Goal: Task Accomplishment & Management: Manage account settings

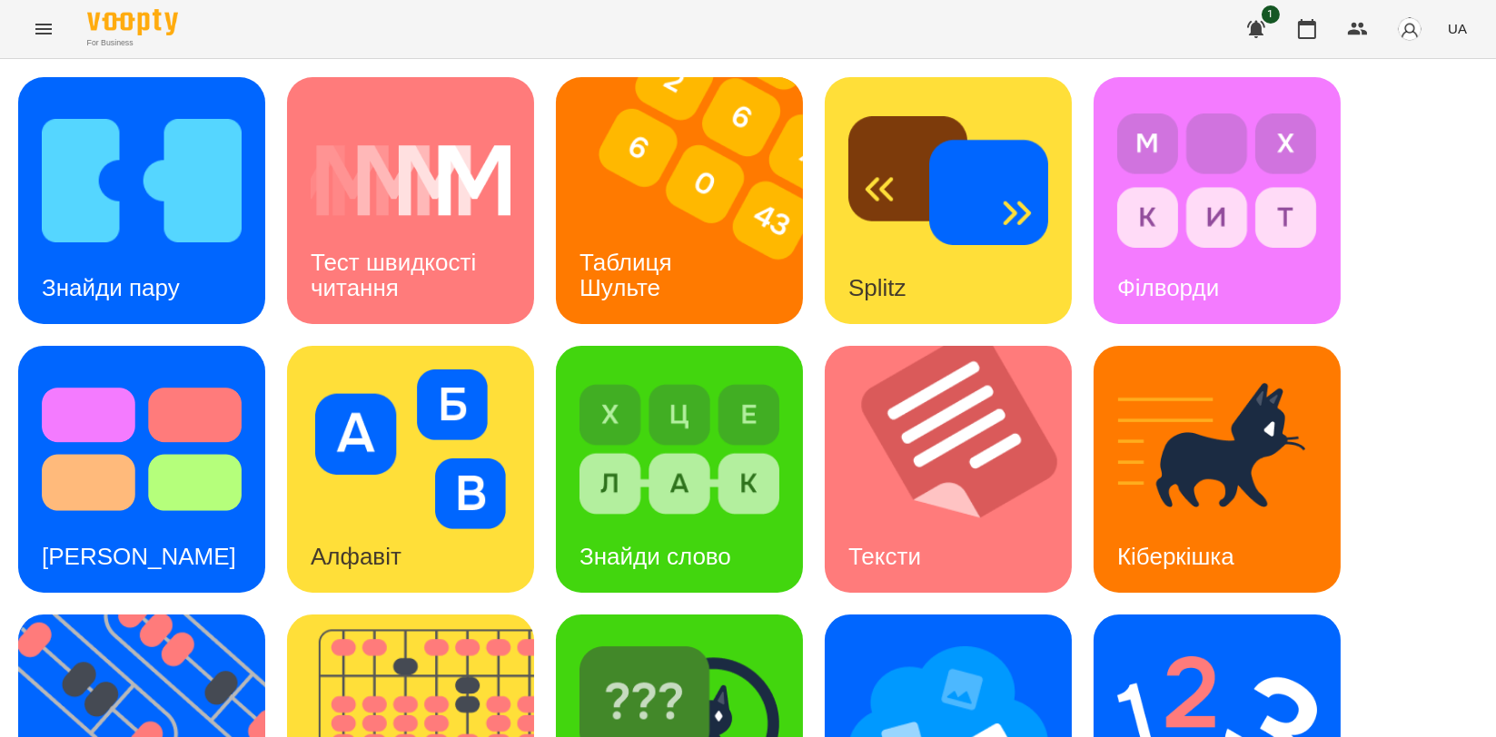
scroll to position [202, 0]
click at [470, 615] on img at bounding box center [422, 738] width 270 height 247
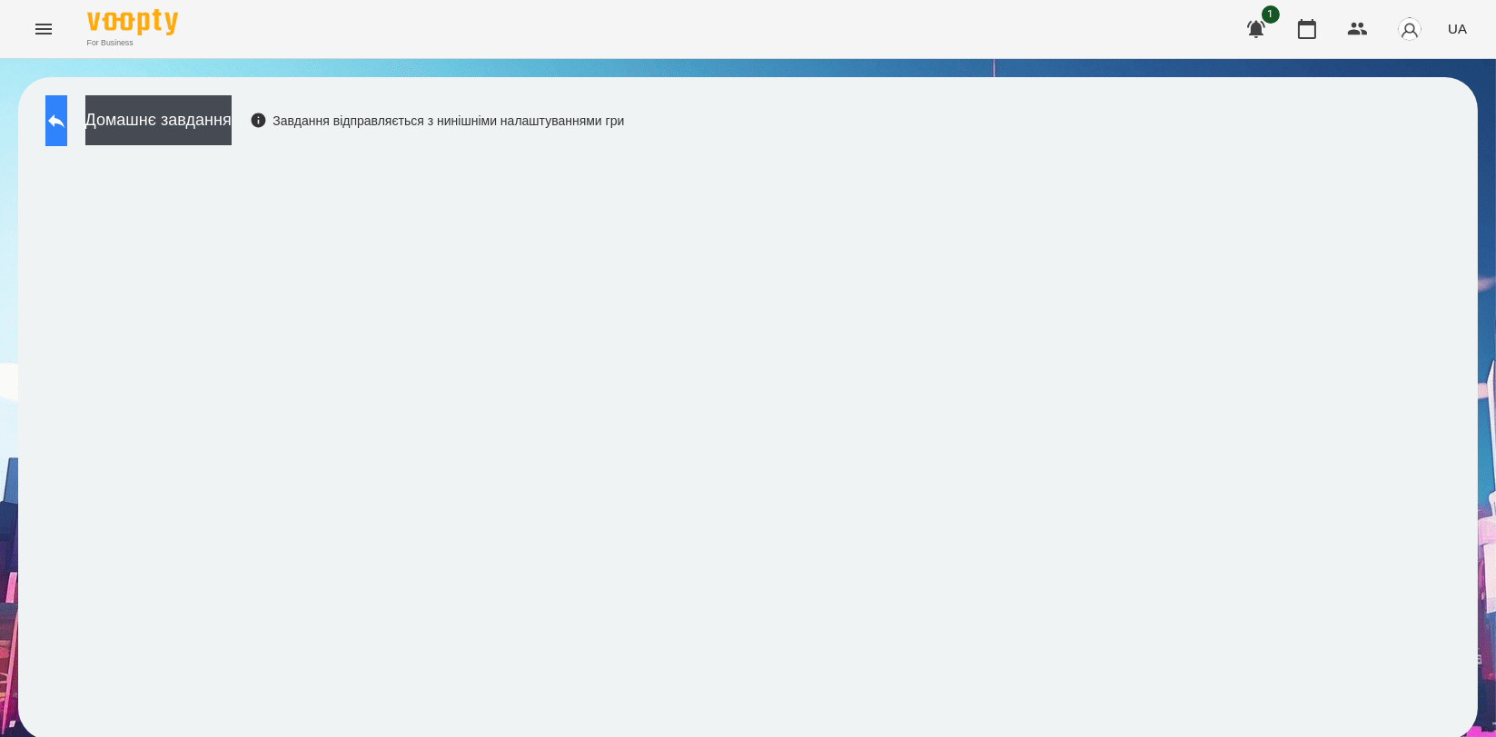
click at [67, 120] on button at bounding box center [56, 120] width 22 height 51
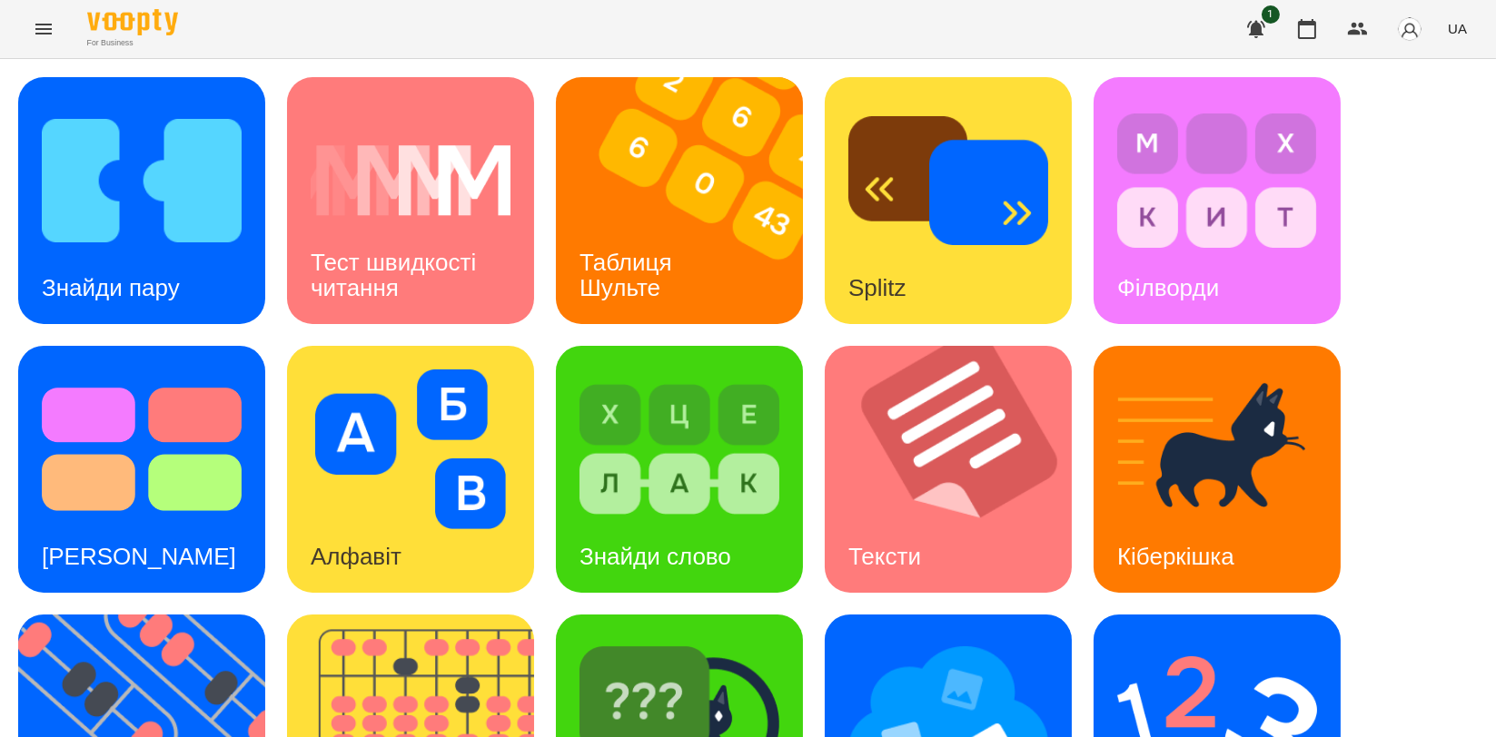
scroll to position [403, 0]
click at [166, 615] on img at bounding box center [153, 738] width 270 height 247
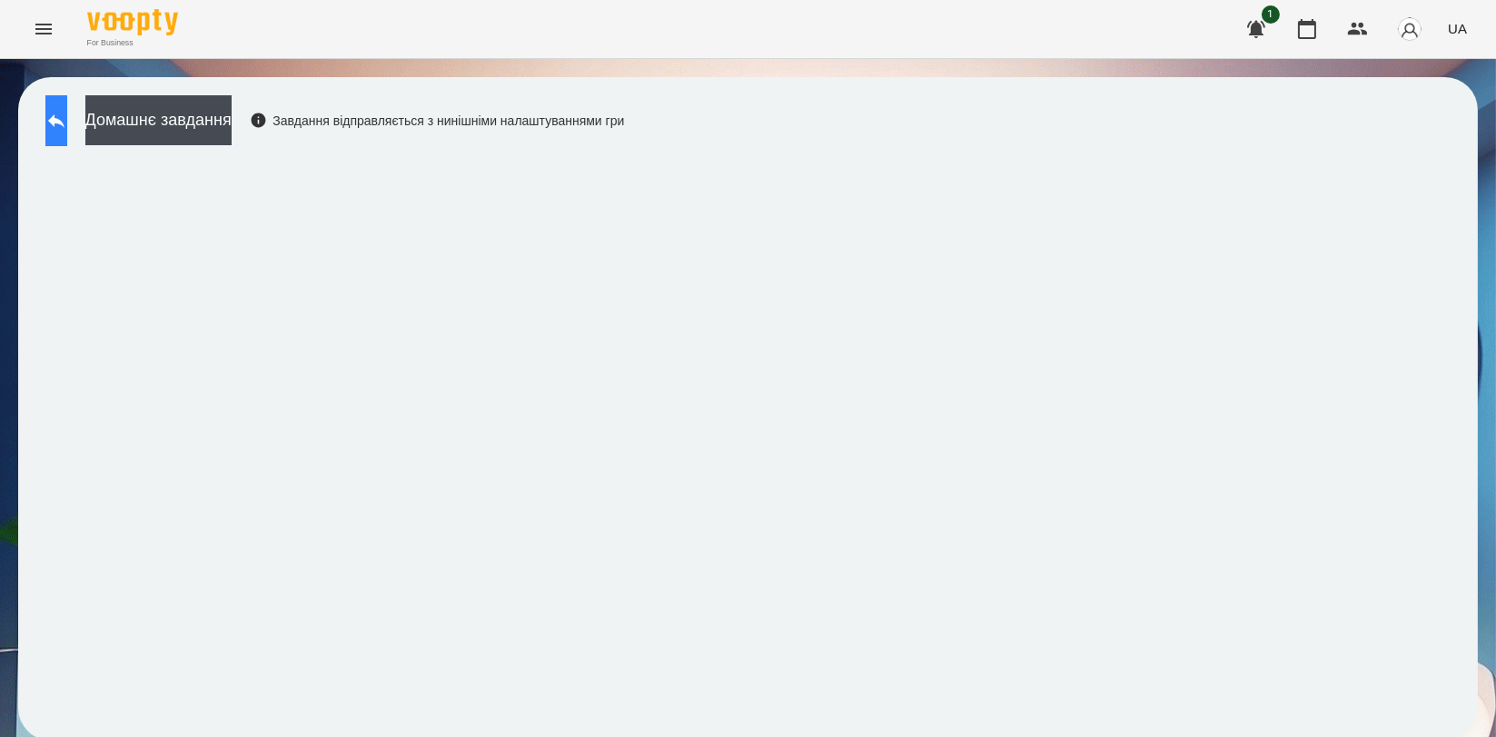
click at [67, 112] on icon at bounding box center [56, 121] width 22 height 22
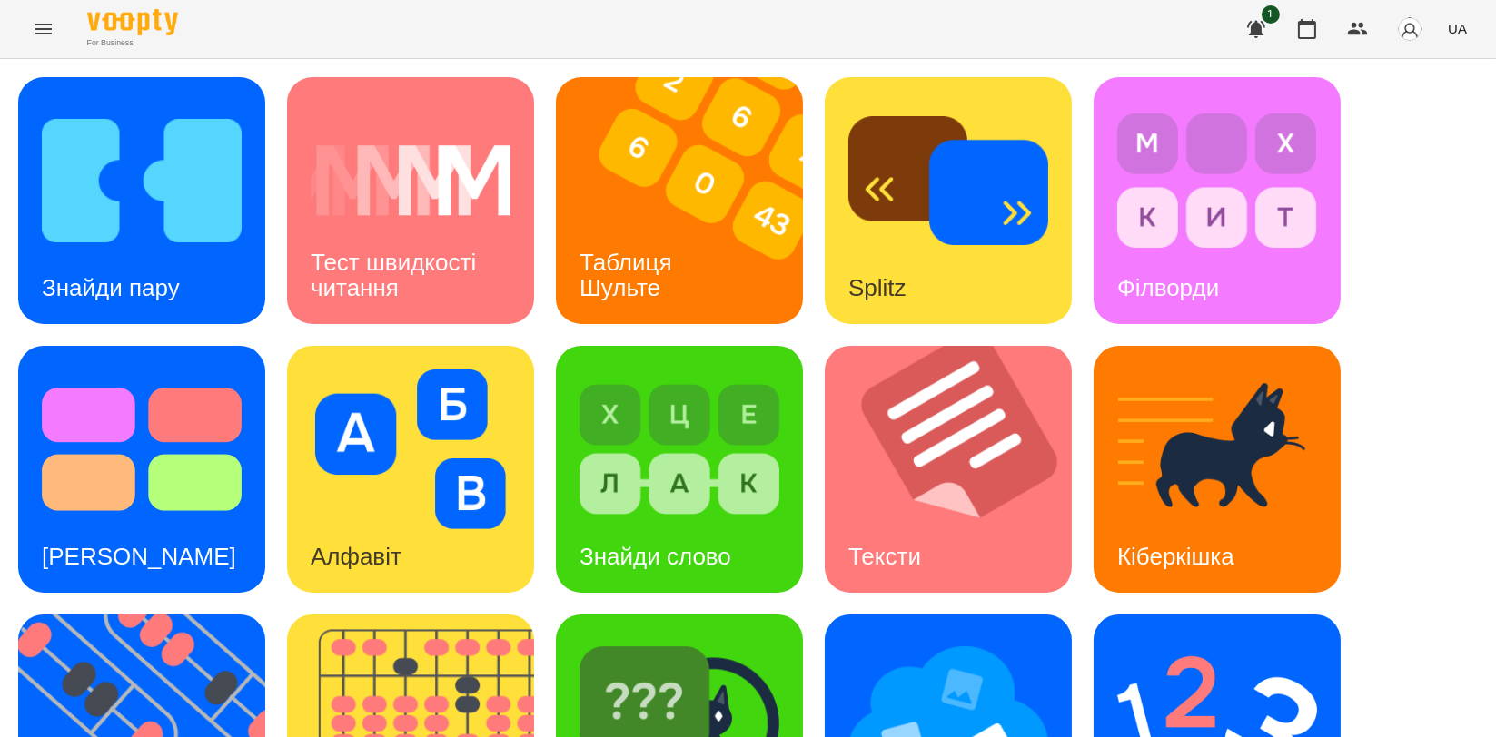
scroll to position [411, 0]
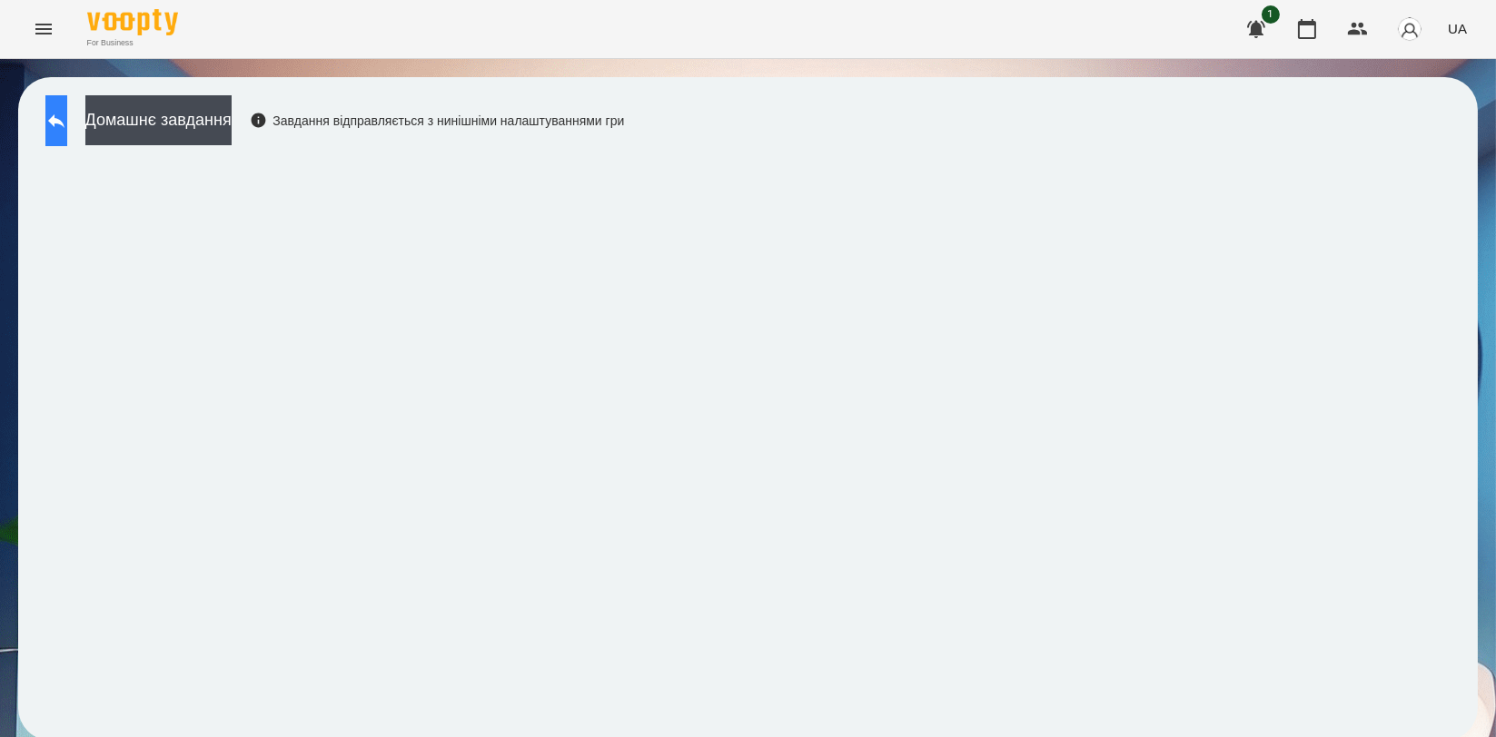
click at [62, 109] on button at bounding box center [56, 120] width 22 height 51
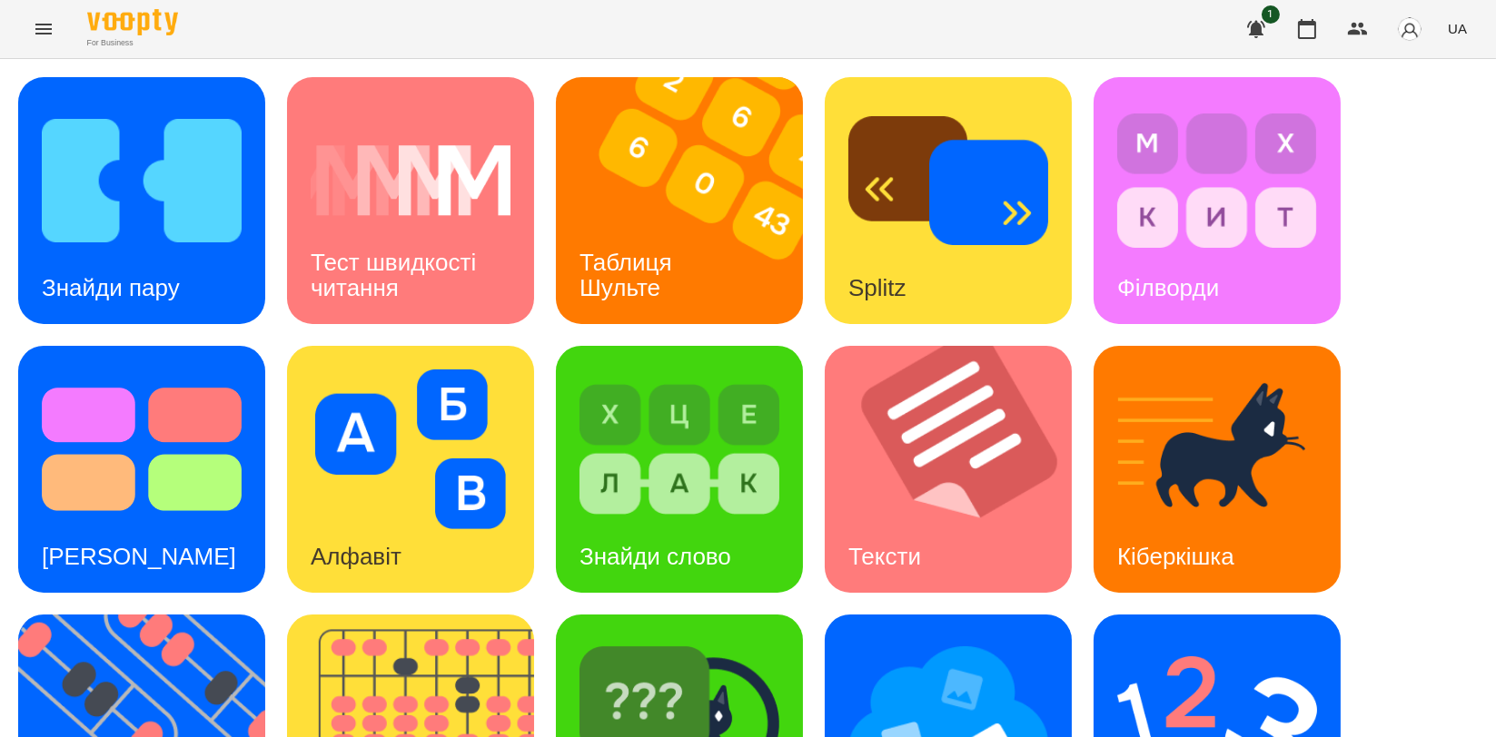
scroll to position [302, 0]
click at [1299, 615] on div "Ментальний рахунок" at bounding box center [1216, 738] width 247 height 247
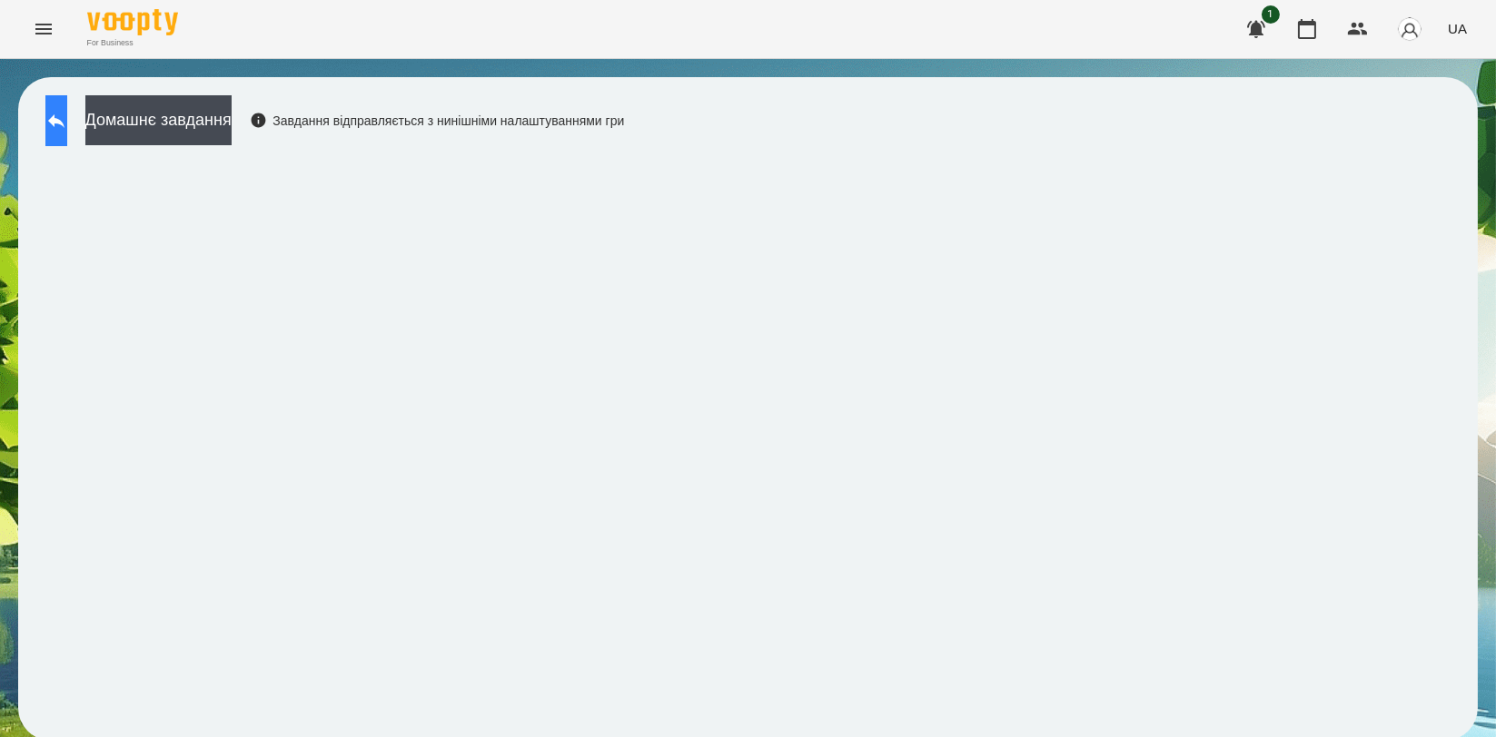
click at [67, 124] on icon at bounding box center [56, 121] width 22 height 22
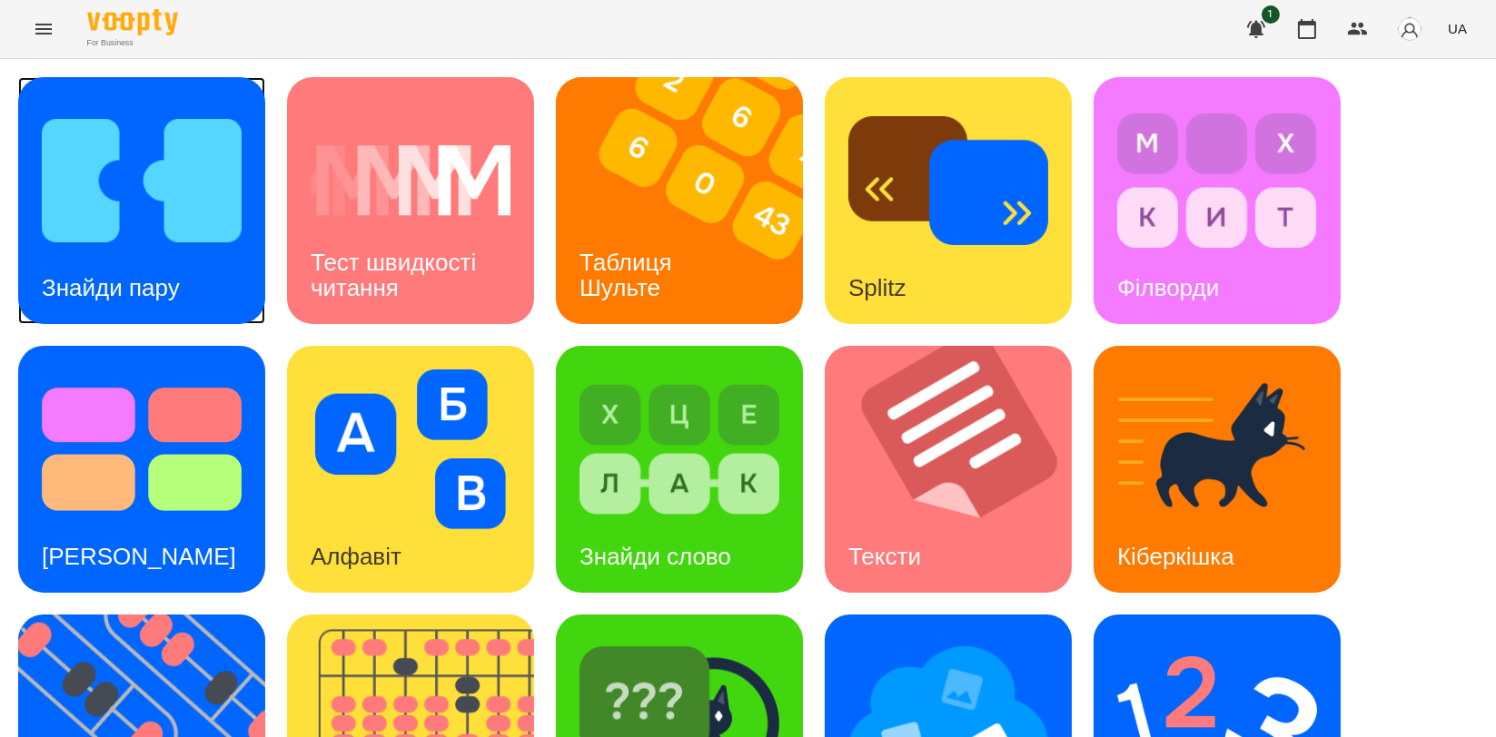
click at [187, 220] on img at bounding box center [142, 181] width 200 height 160
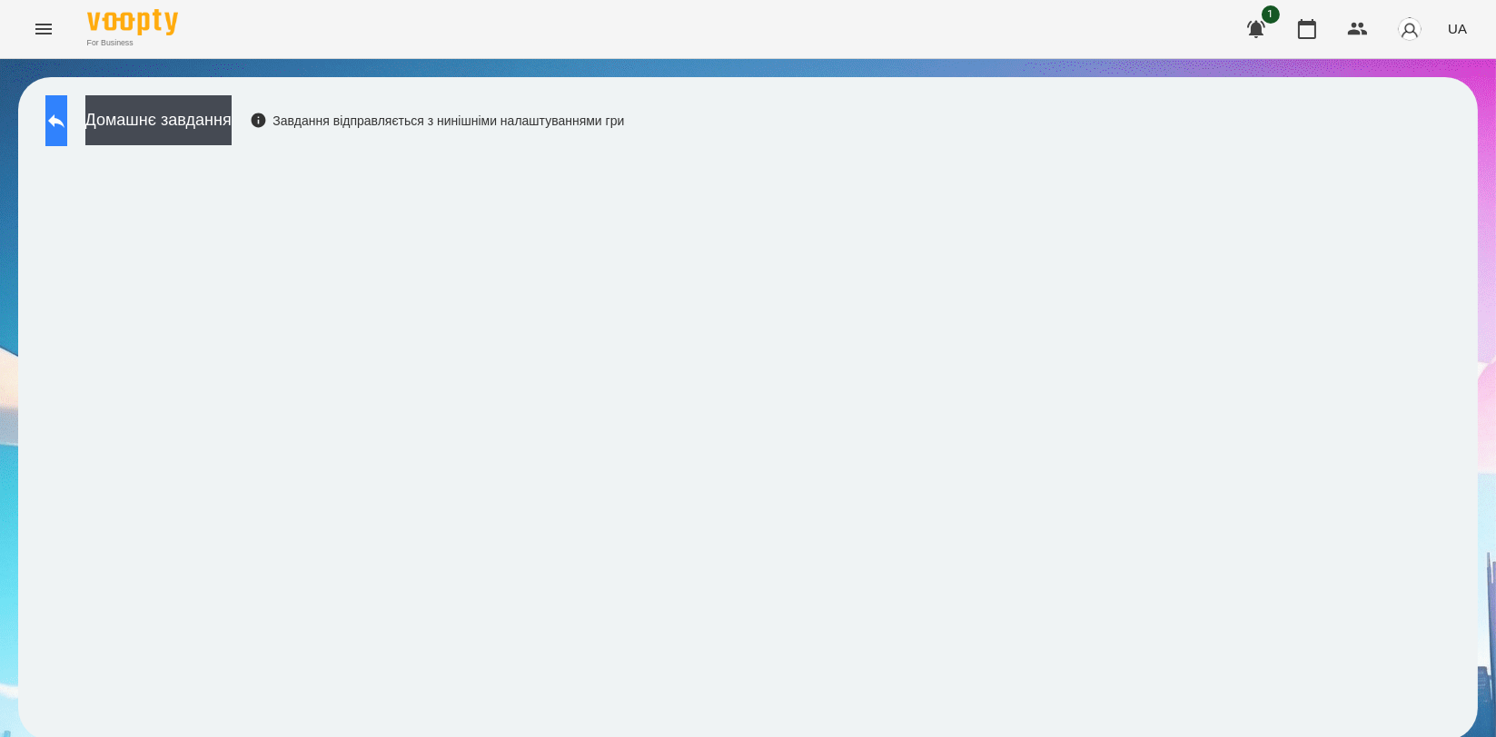
click at [67, 113] on button at bounding box center [56, 120] width 22 height 51
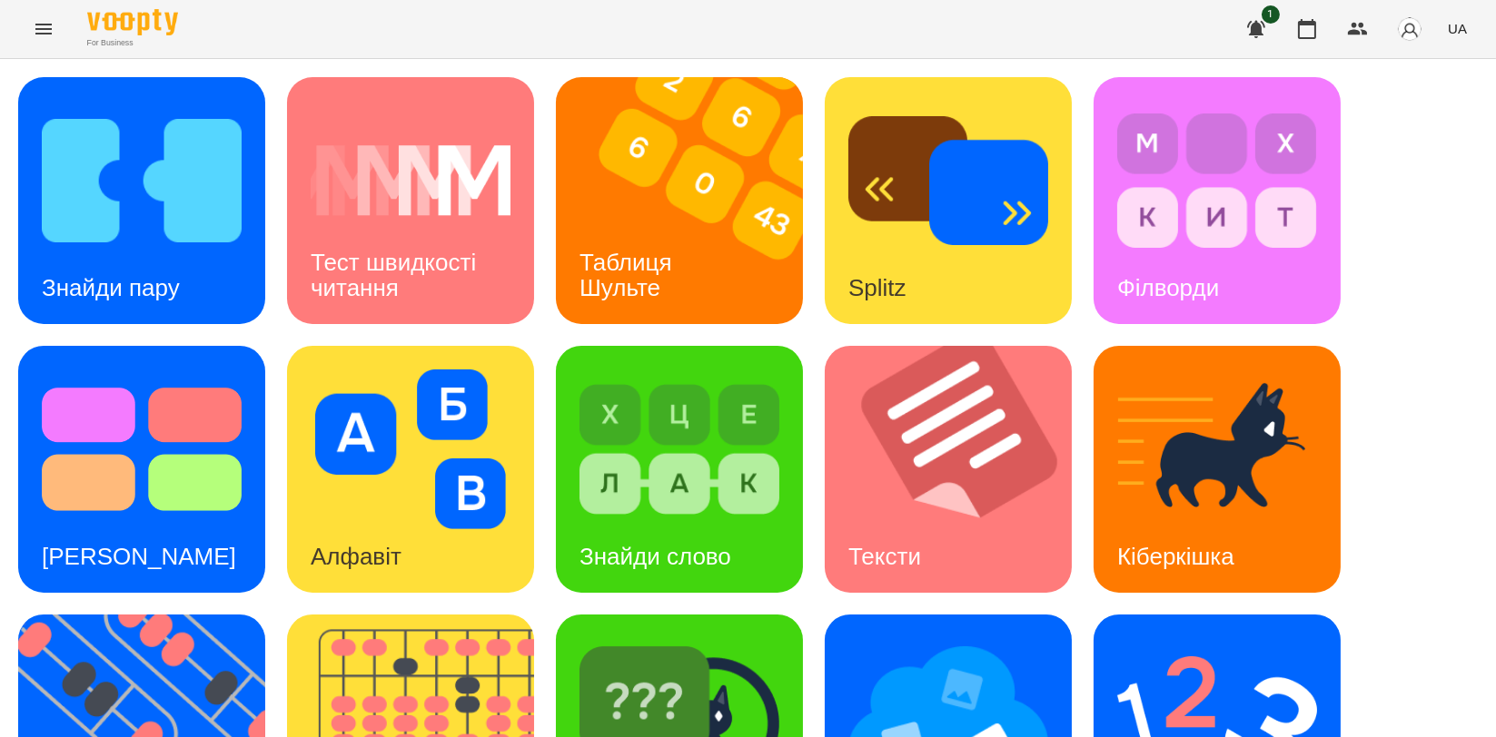
scroll to position [403, 0]
click at [424, 615] on img at bounding box center [422, 738] width 270 height 247
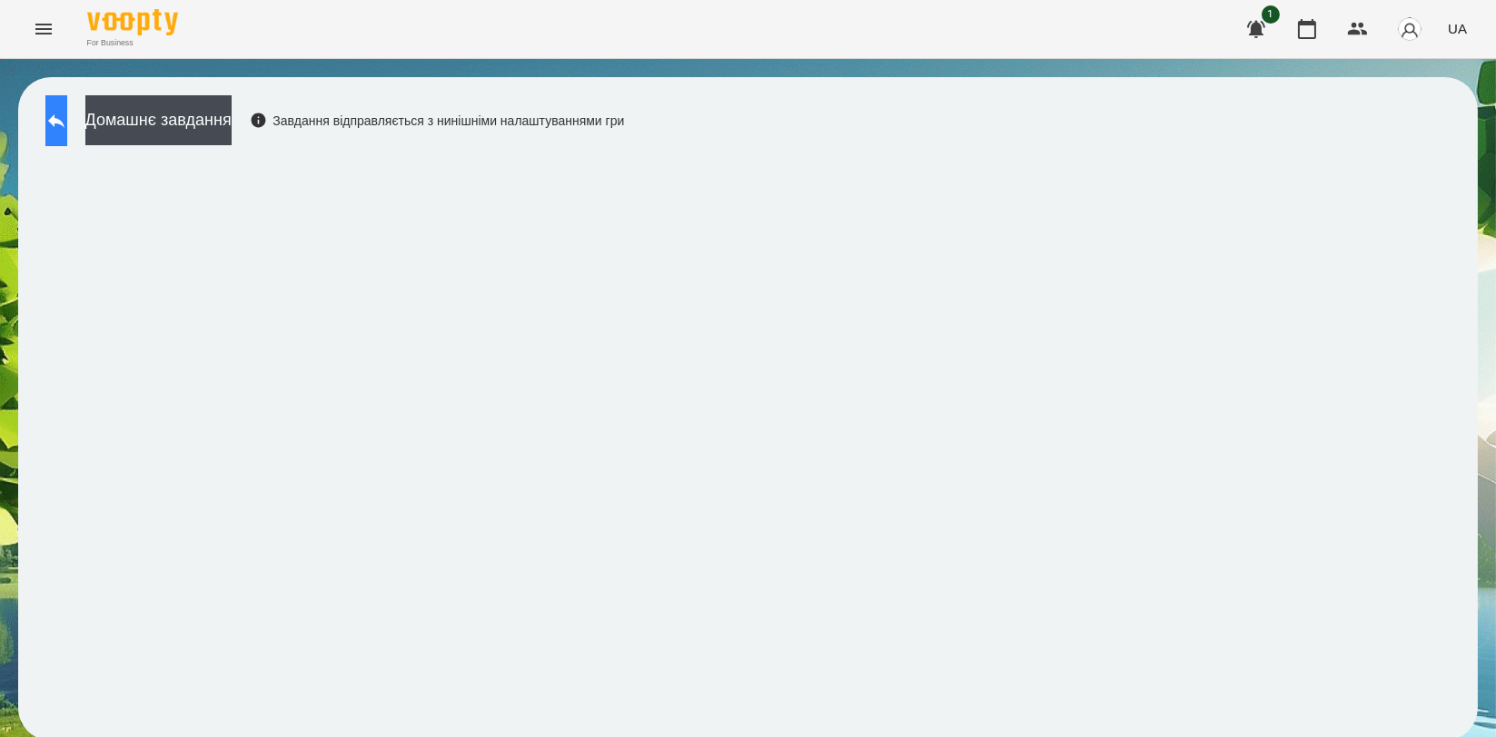
click at [58, 114] on button at bounding box center [56, 120] width 22 height 51
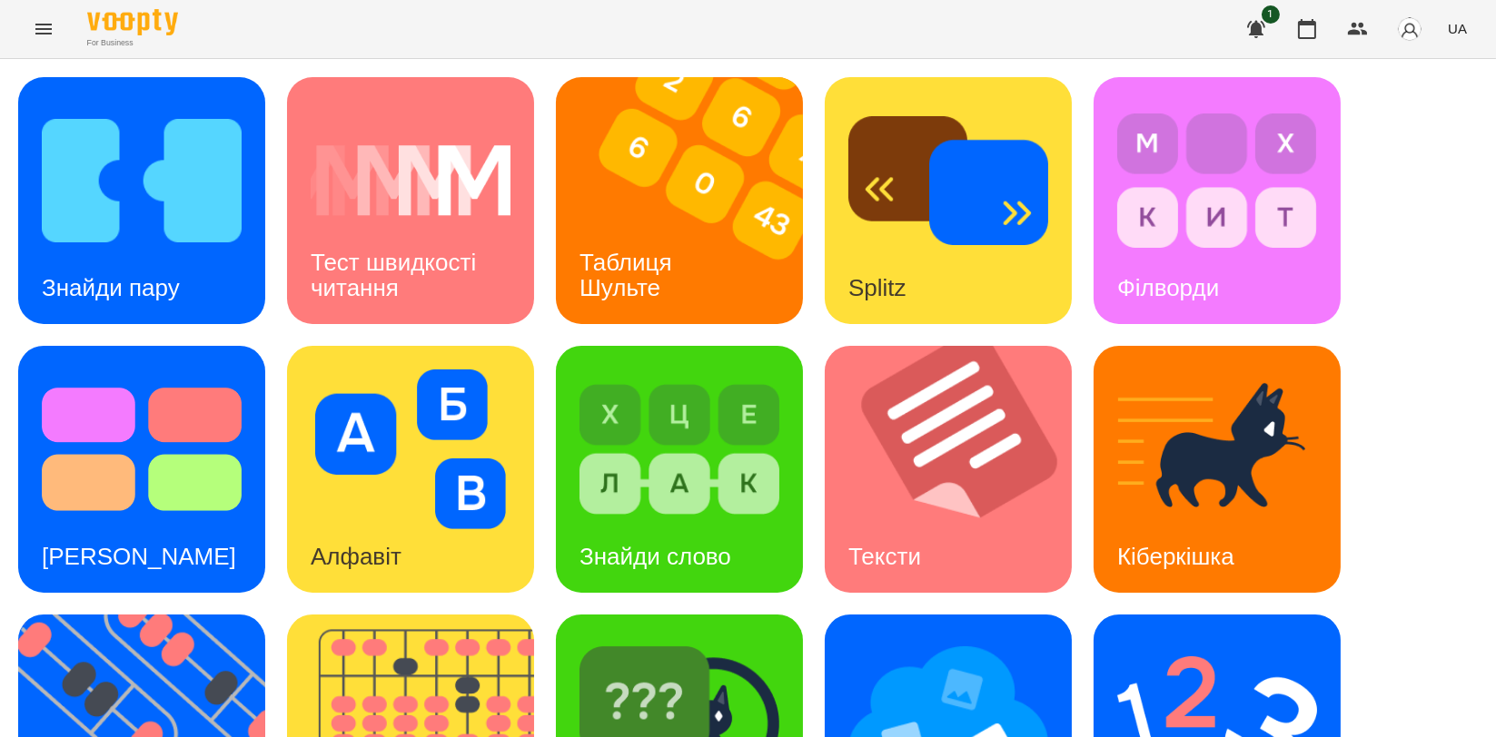
scroll to position [302, 0]
click at [412, 615] on img at bounding box center [422, 738] width 270 height 247
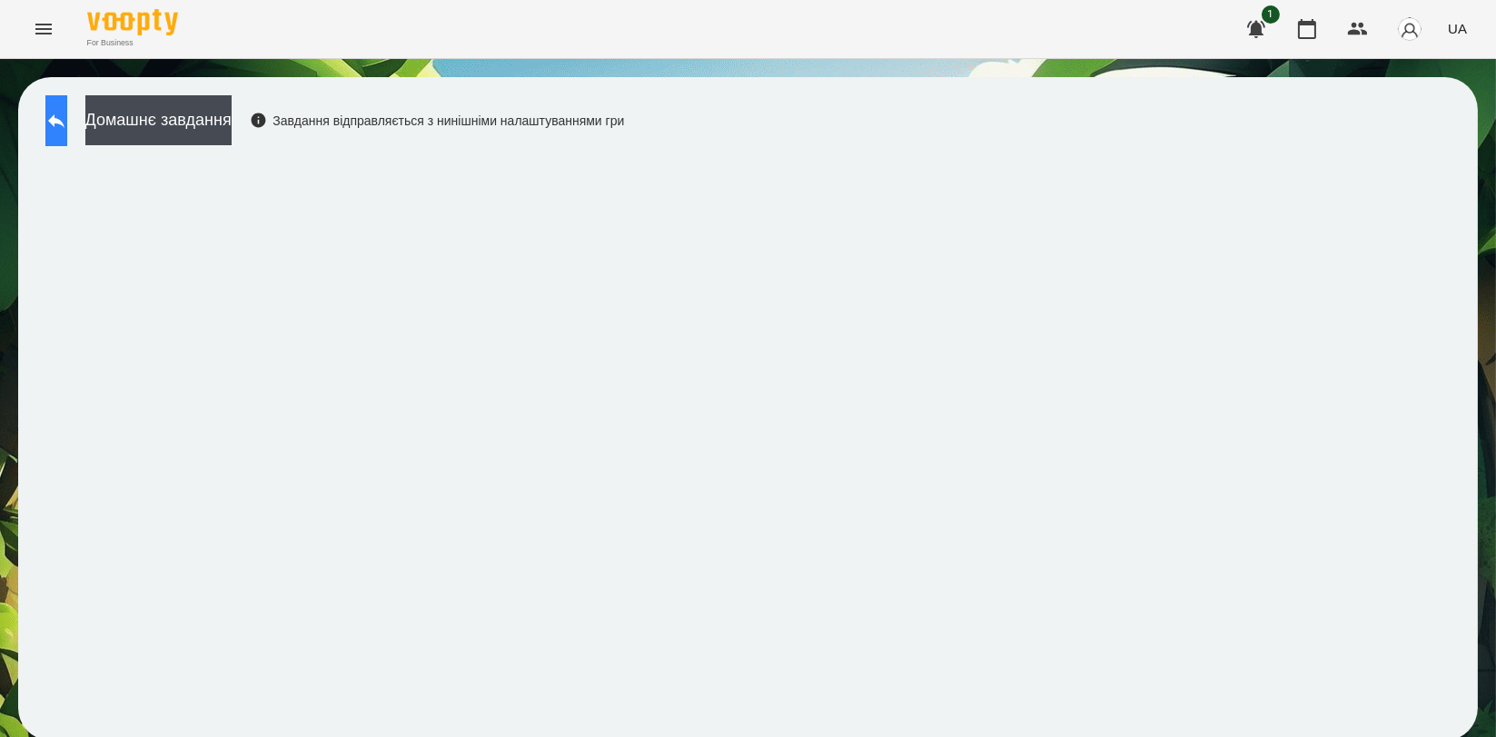
click at [67, 114] on icon at bounding box center [56, 121] width 22 height 22
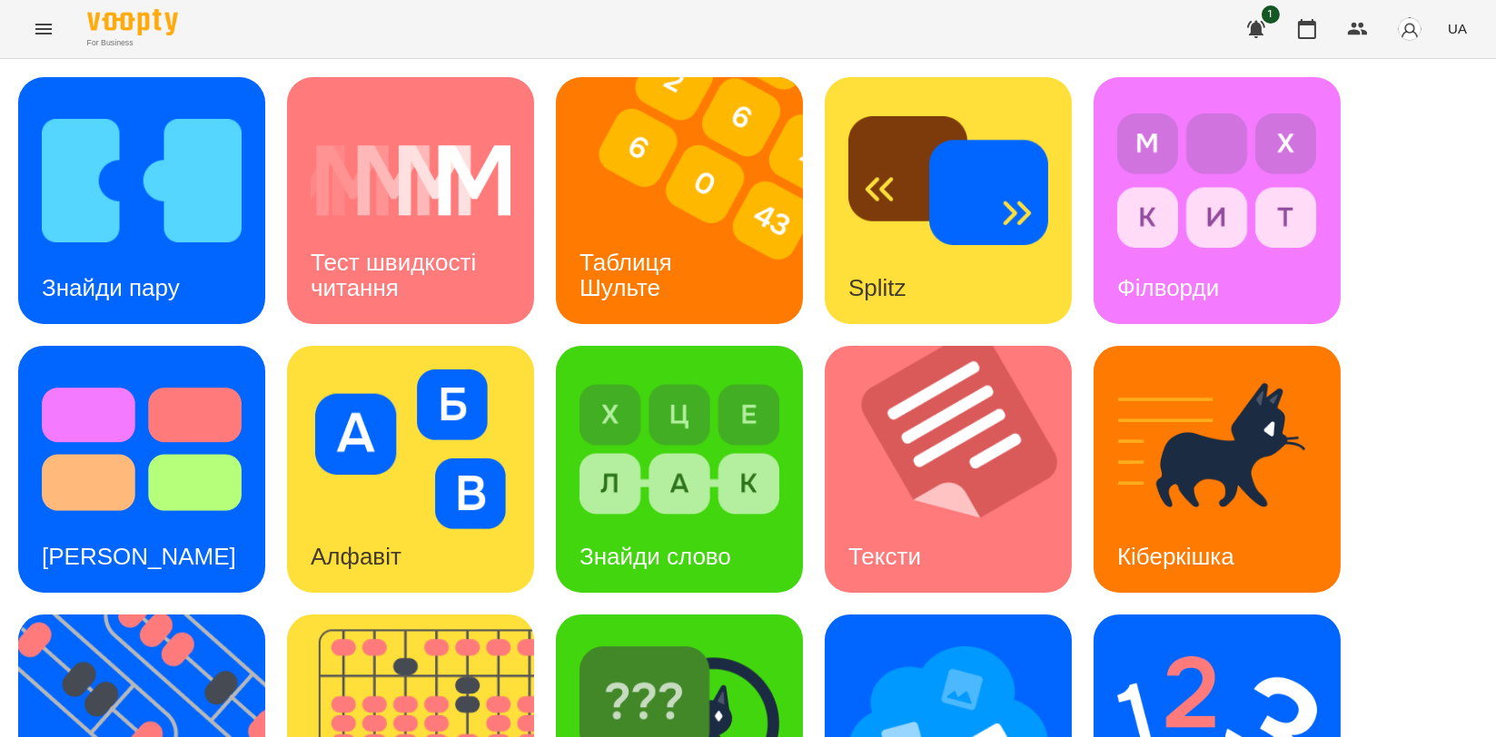
scroll to position [403, 0]
click at [683, 638] on img at bounding box center [679, 718] width 200 height 160
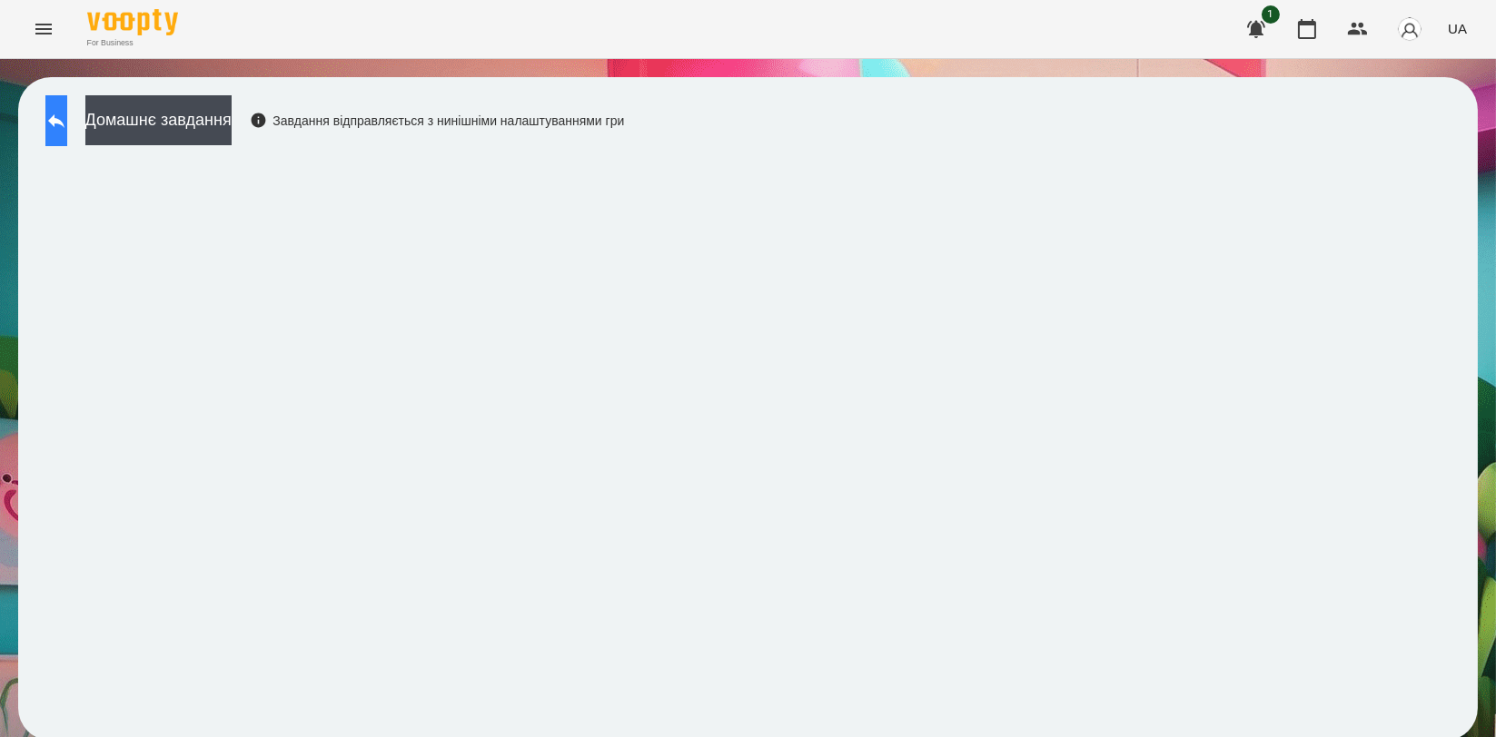
click at [64, 121] on icon at bounding box center [56, 121] width 16 height 14
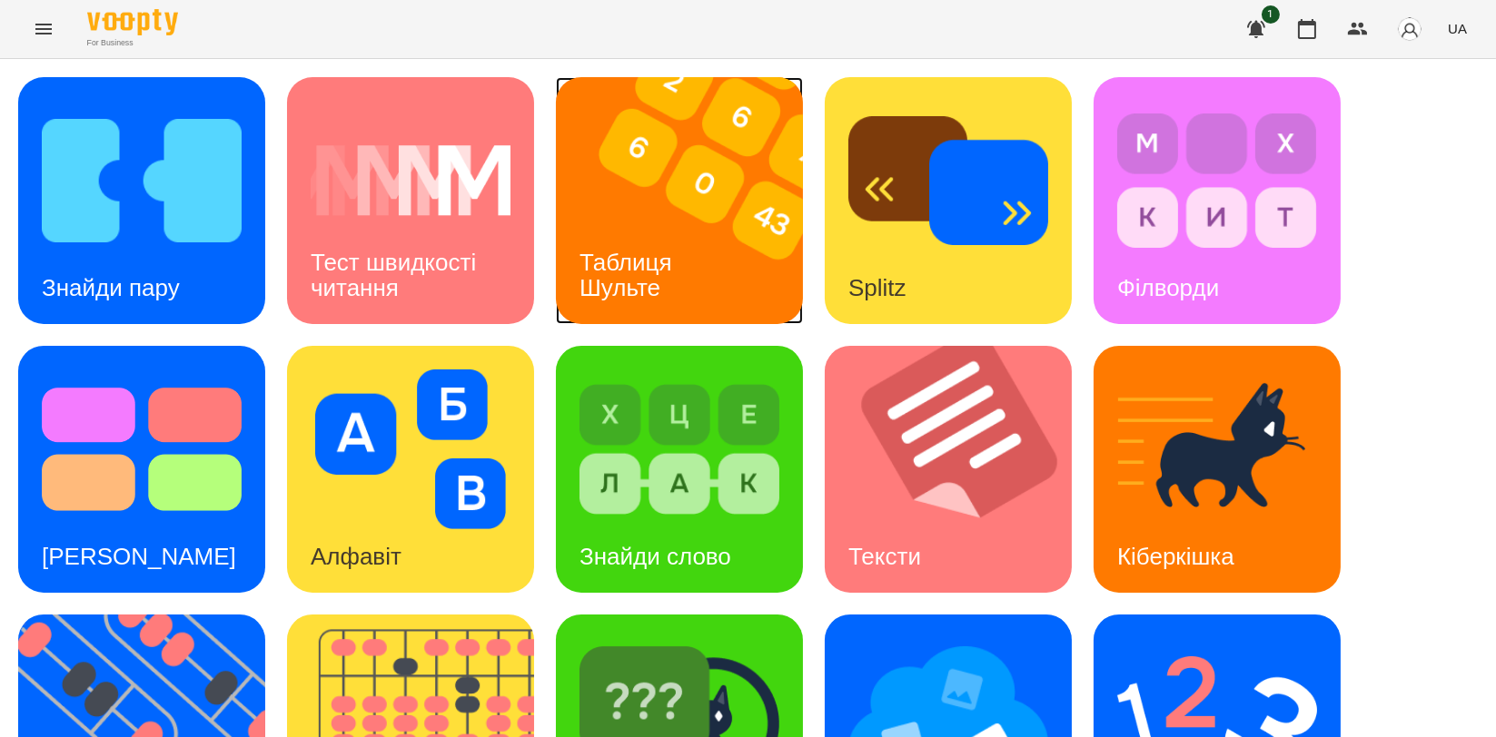
click at [716, 164] on img at bounding box center [691, 200] width 270 height 247
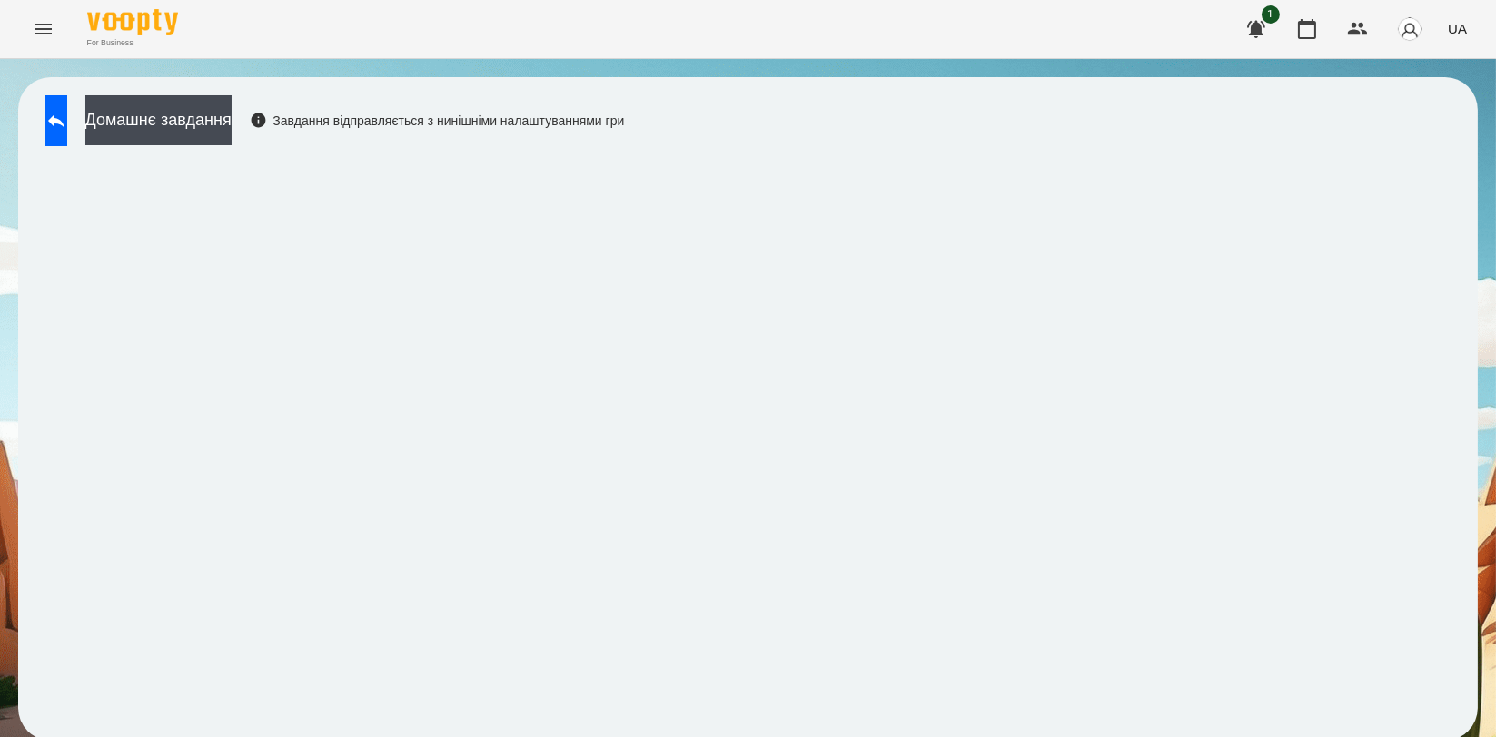
scroll to position [3, 0]
click at [64, 124] on icon at bounding box center [56, 121] width 16 height 14
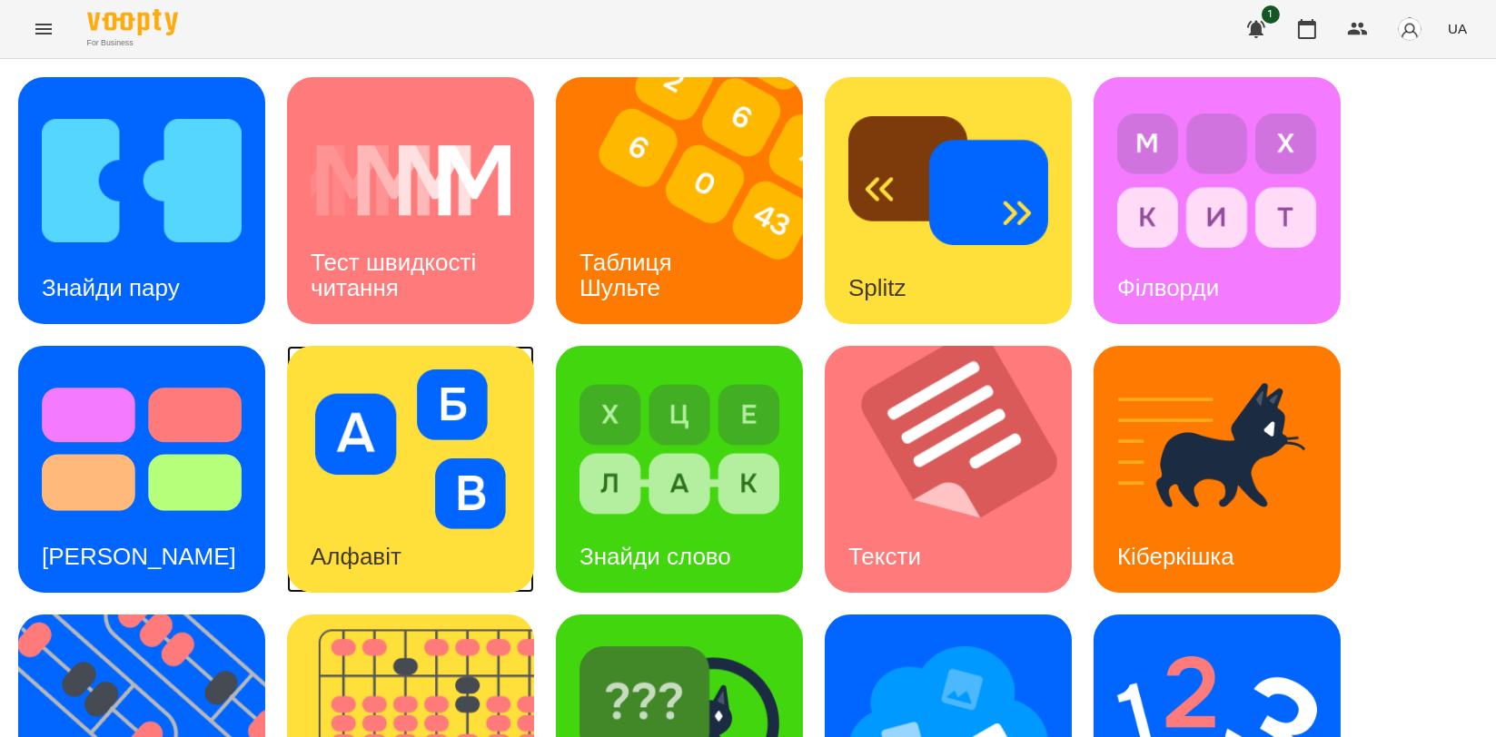
click at [416, 521] on div "Алфавіт" at bounding box center [356, 557] width 138 height 72
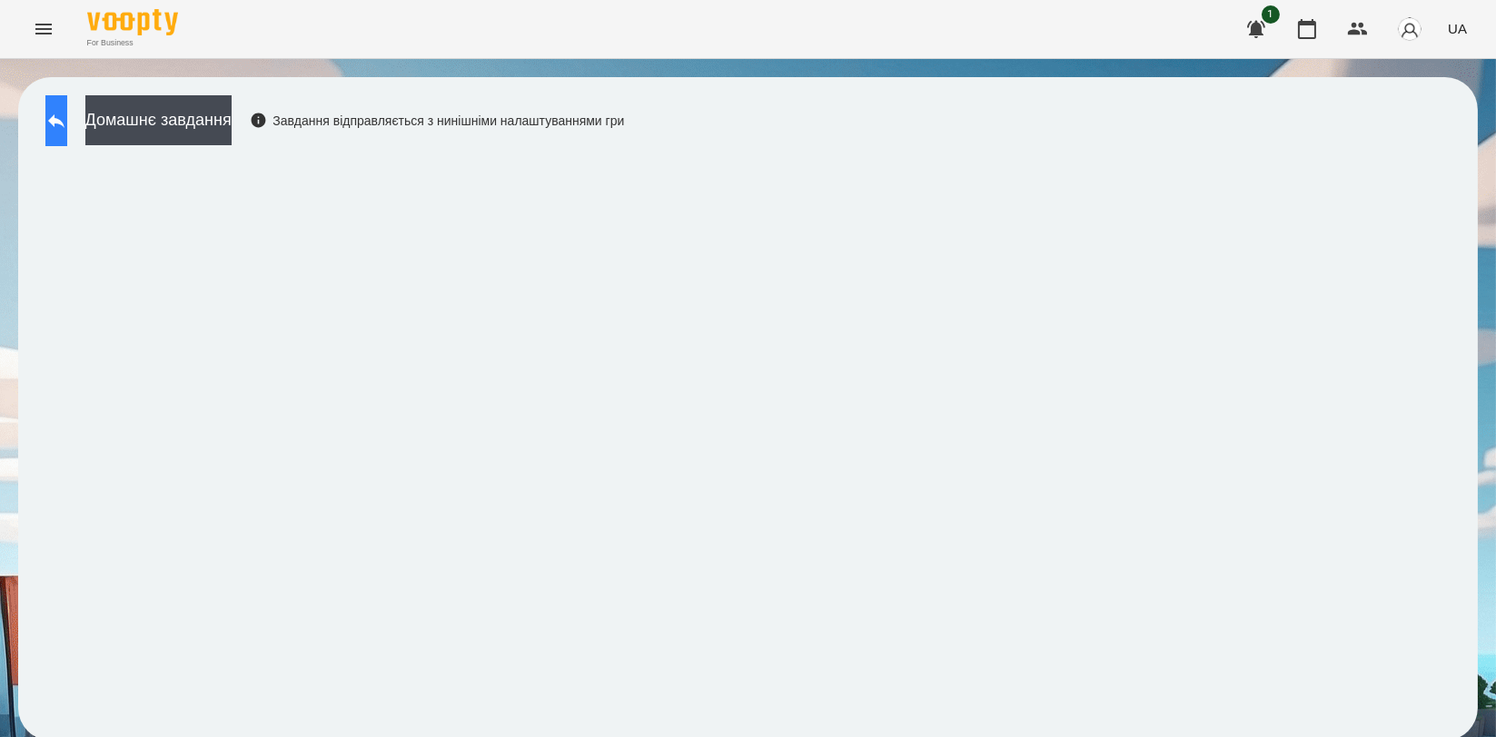
click at [67, 122] on button at bounding box center [56, 120] width 22 height 51
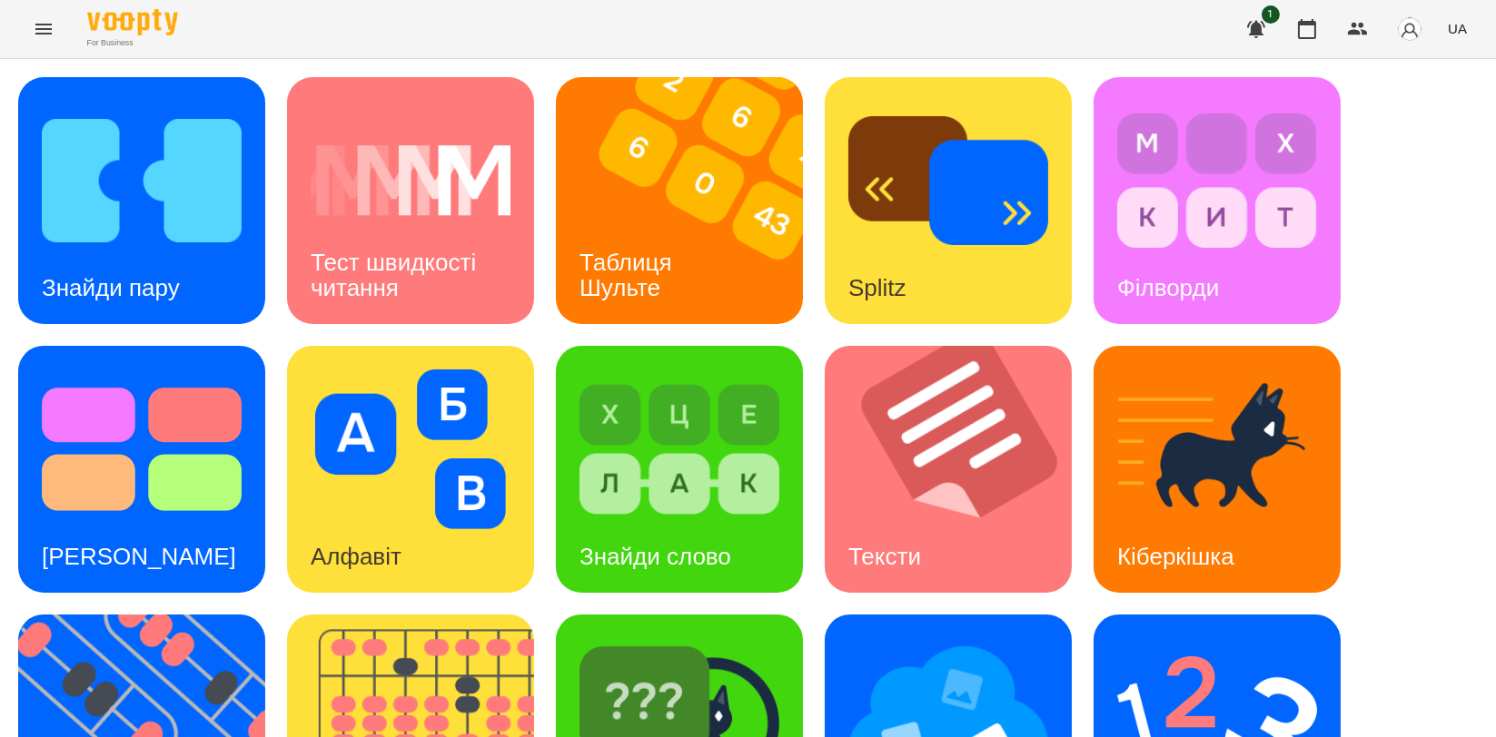
scroll to position [202, 0]
click at [125, 521] on div "[PERSON_NAME]" at bounding box center [139, 557] width 242 height 72
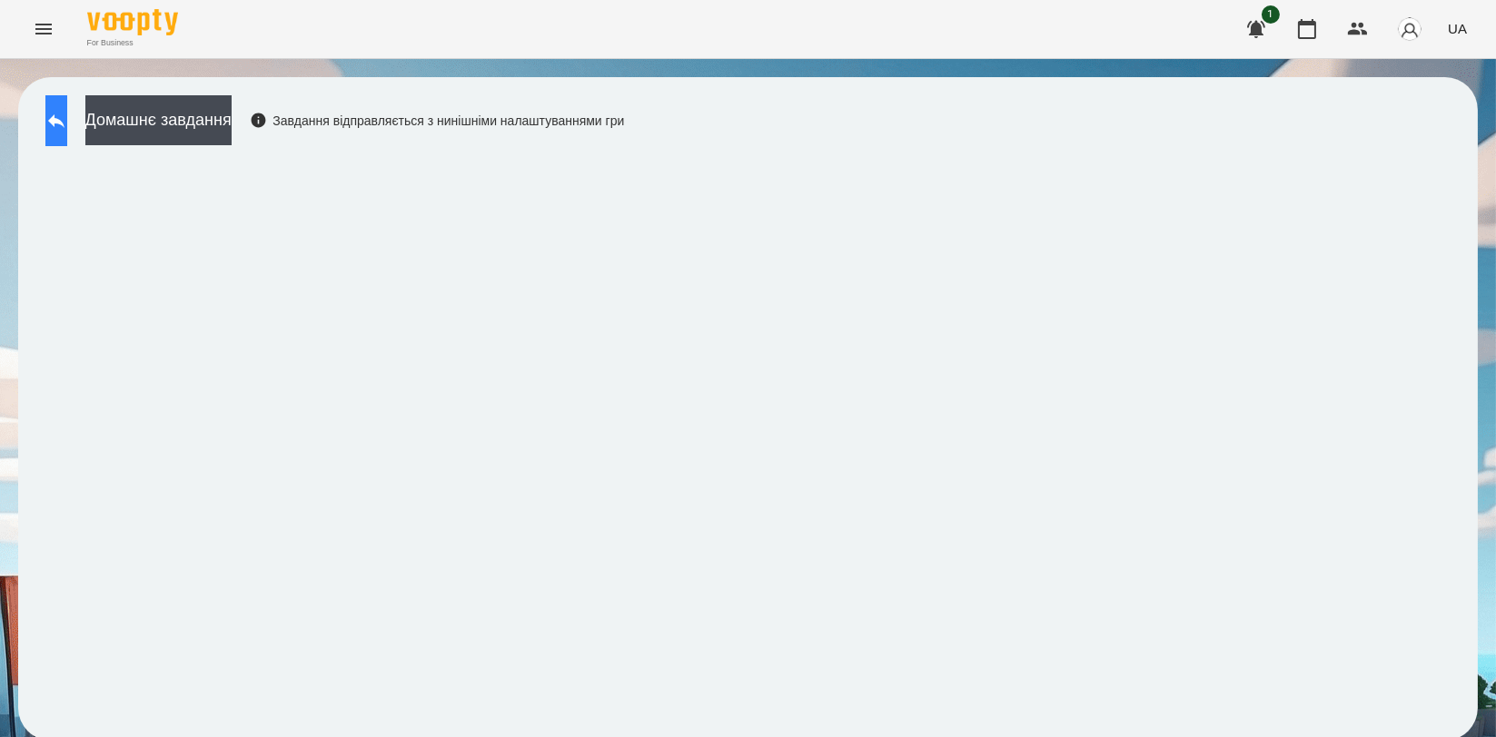
click at [67, 102] on button at bounding box center [56, 120] width 22 height 51
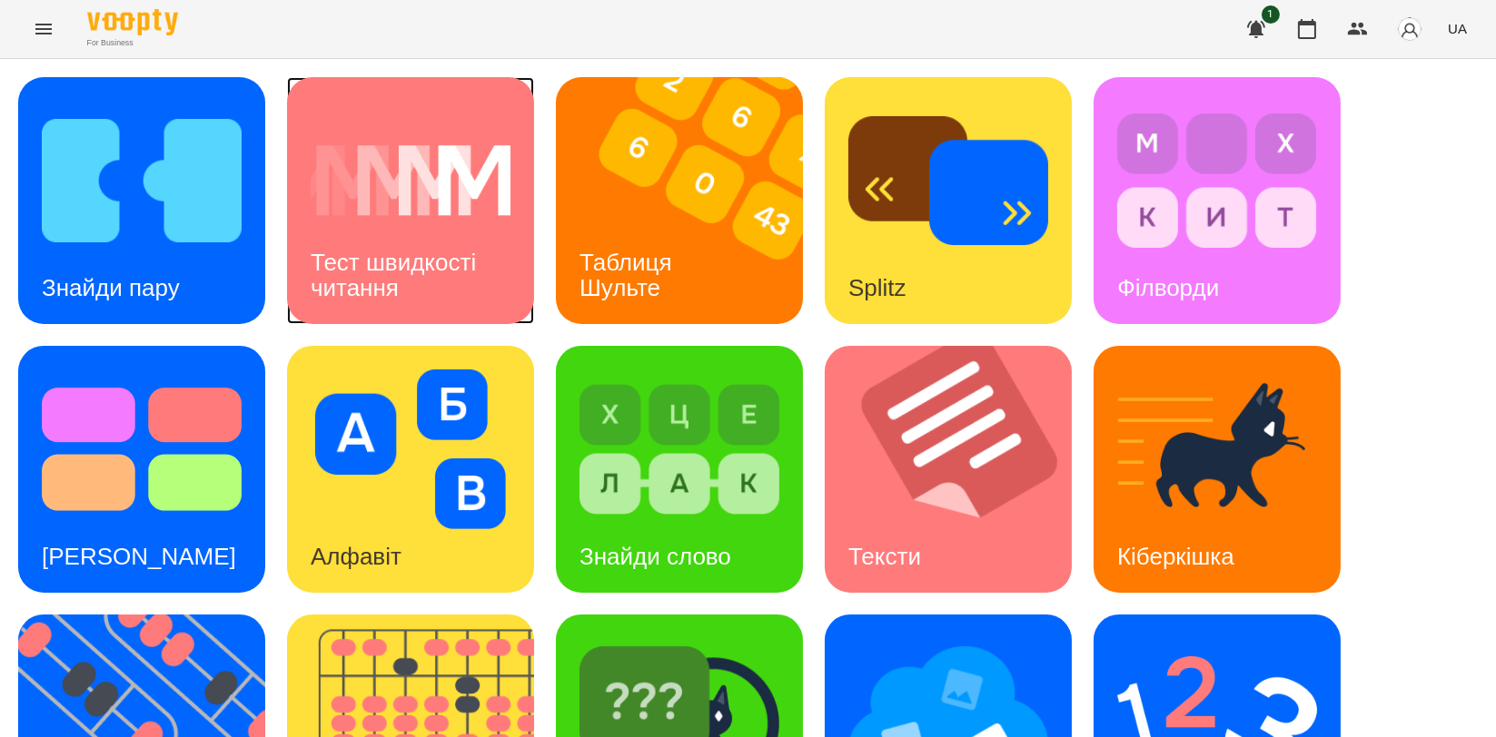
click at [438, 252] on h3 "Тест швидкості читання" at bounding box center [397, 275] width 172 height 52
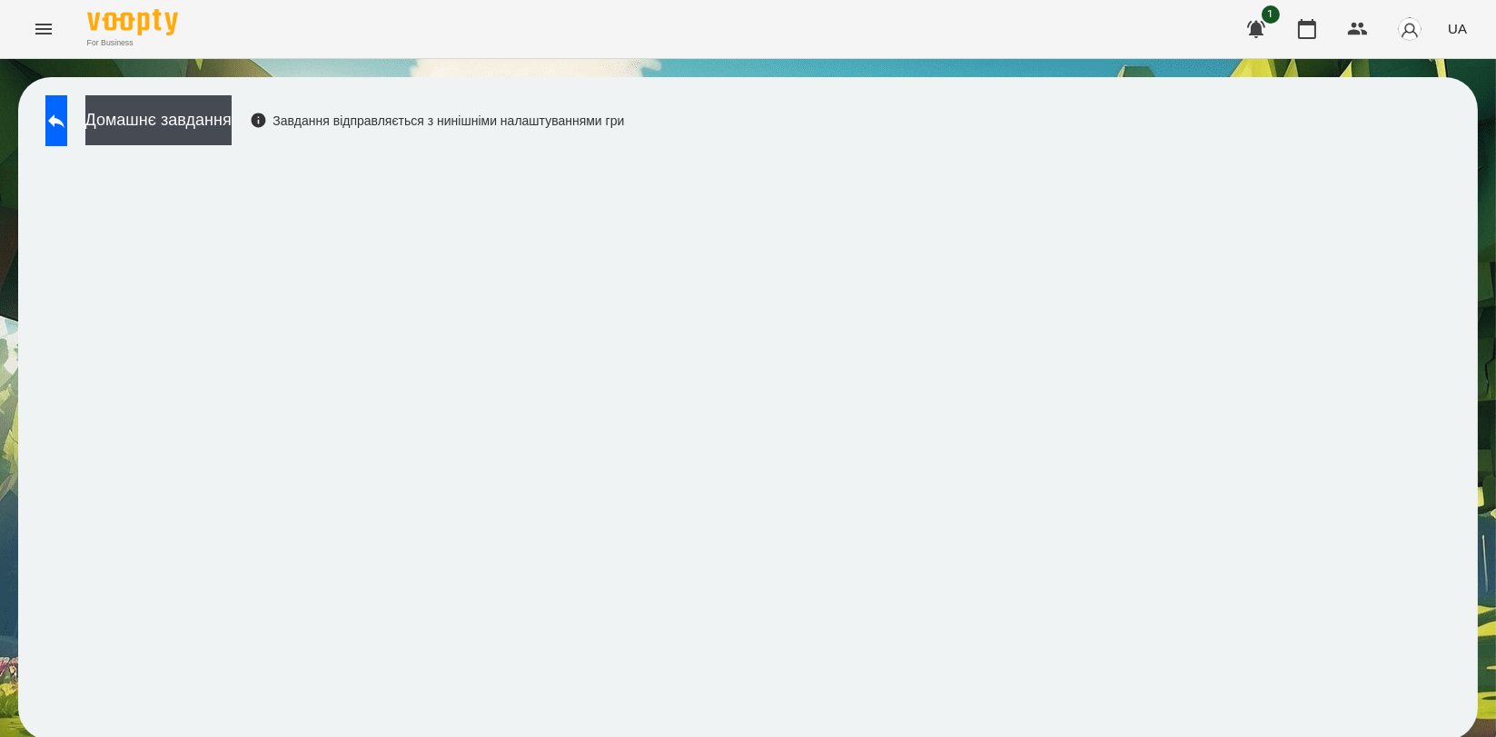
scroll to position [3, 0]
click at [67, 105] on button at bounding box center [56, 120] width 22 height 51
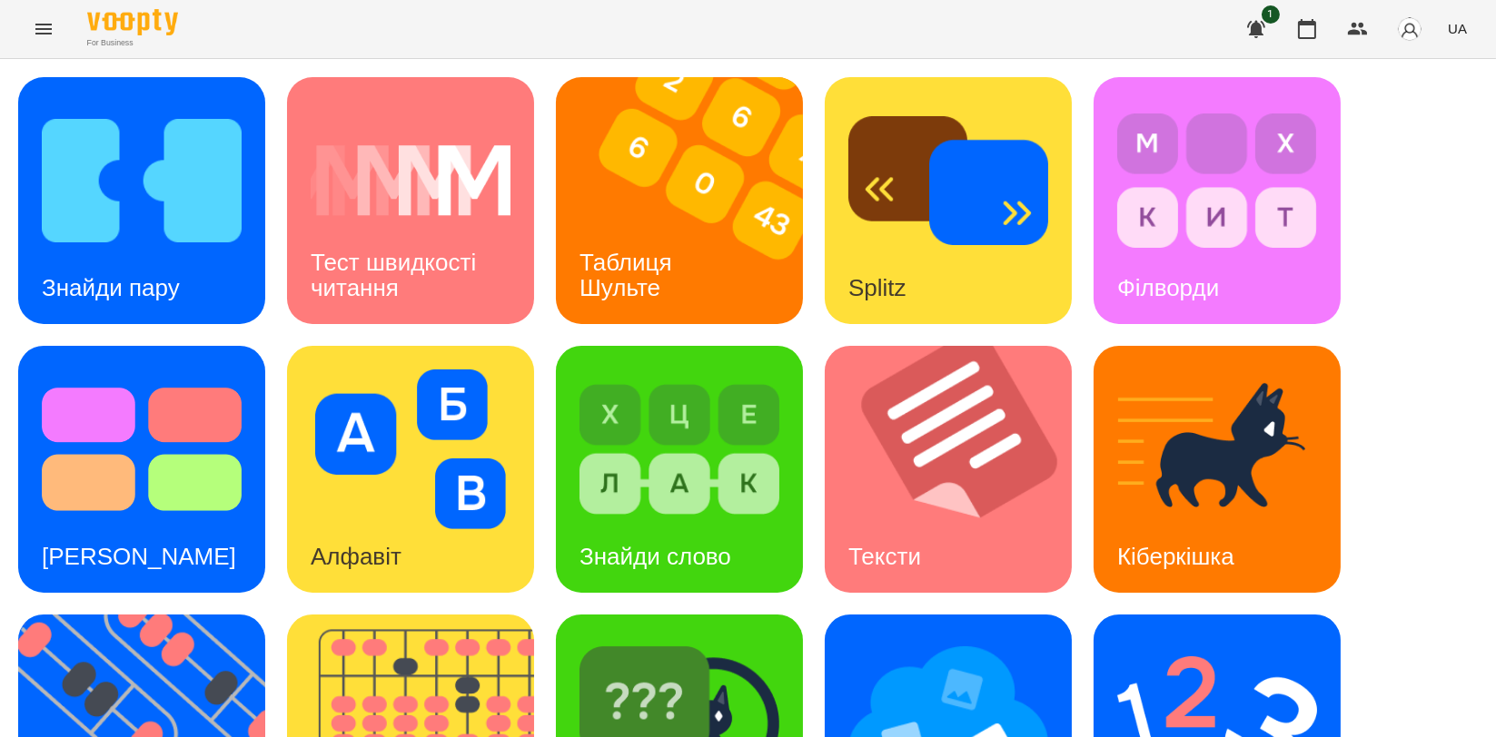
scroll to position [411, 0]
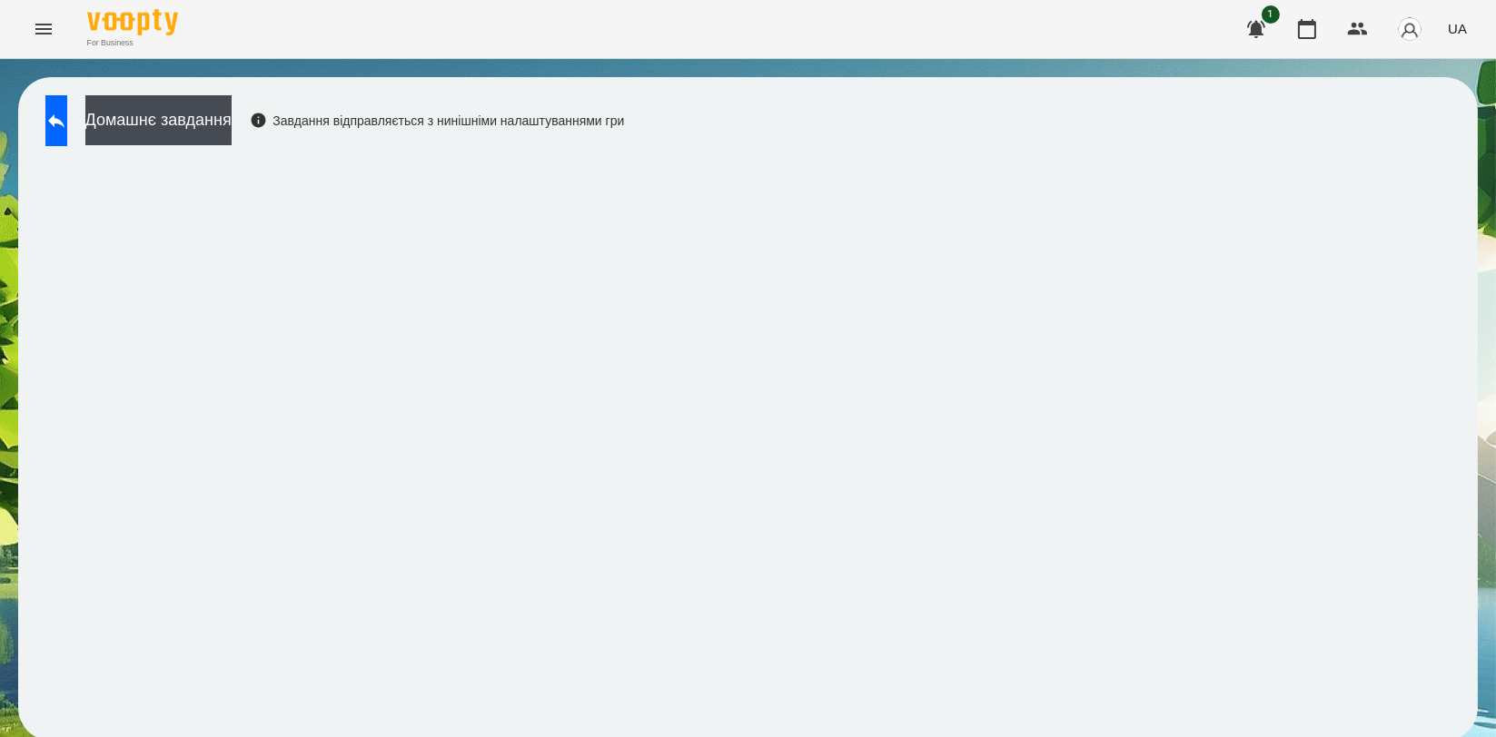
scroll to position [3, 0]
click at [64, 117] on icon at bounding box center [56, 121] width 22 height 22
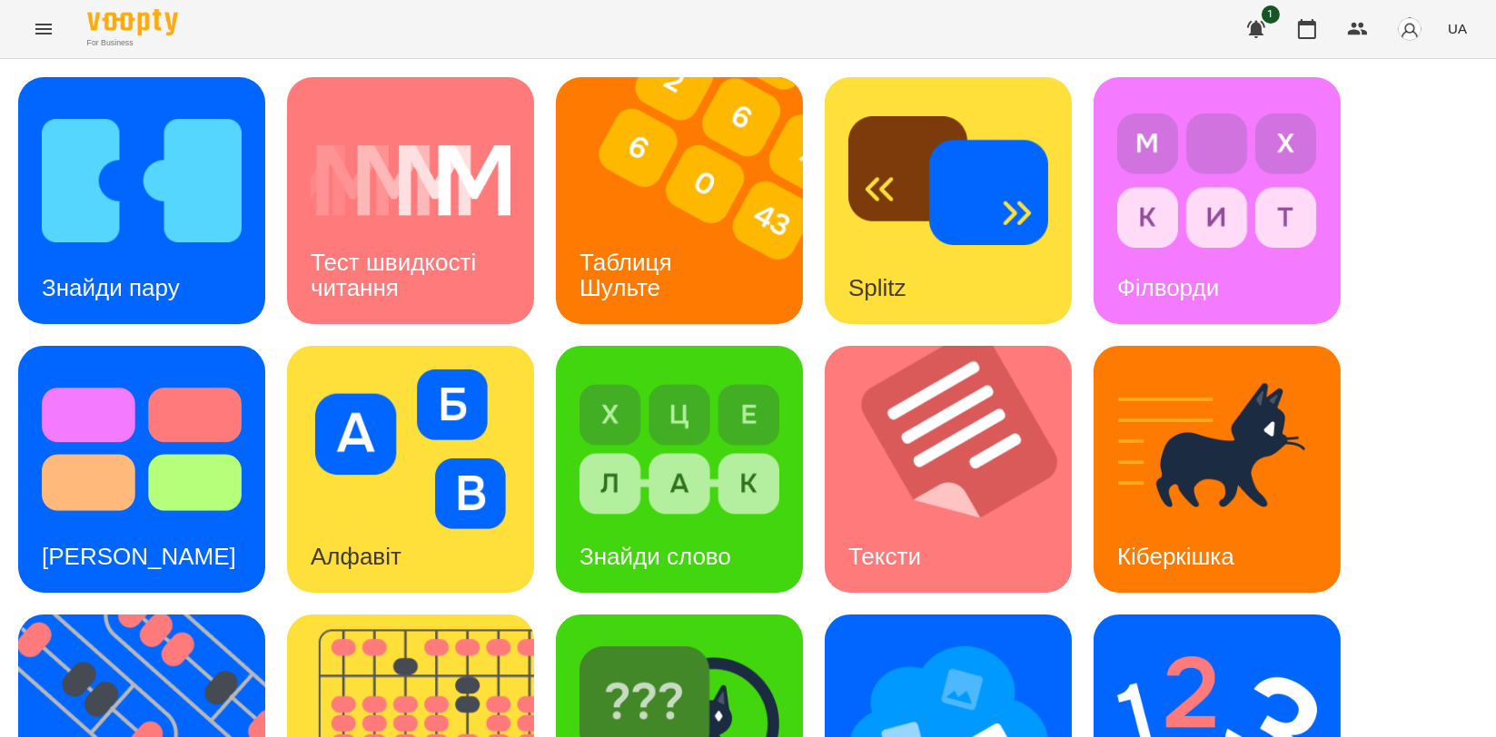
scroll to position [305, 0]
click at [646, 638] on img at bounding box center [679, 718] width 200 height 160
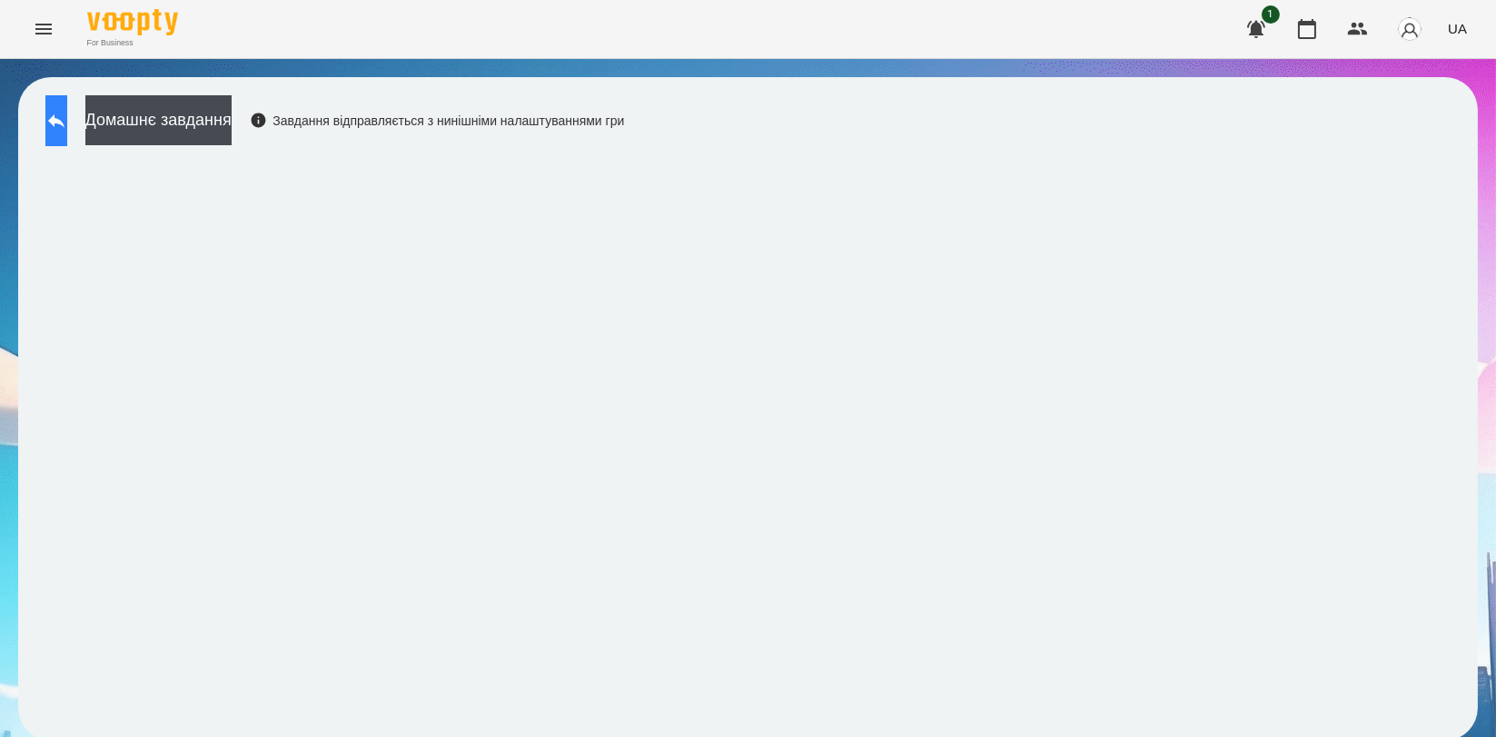
click at [67, 128] on button at bounding box center [56, 120] width 22 height 51
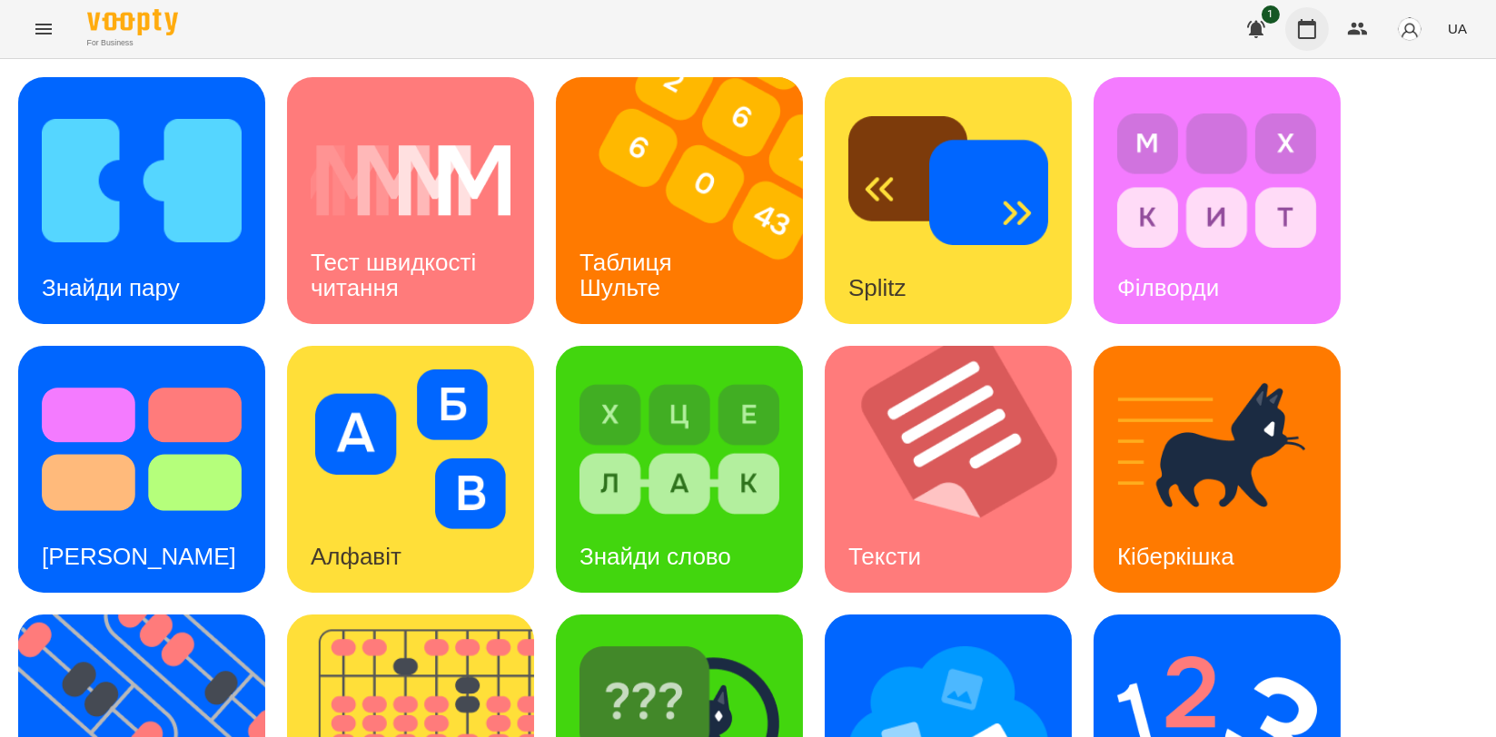
click at [1305, 35] on icon "button" at bounding box center [1307, 29] width 22 height 22
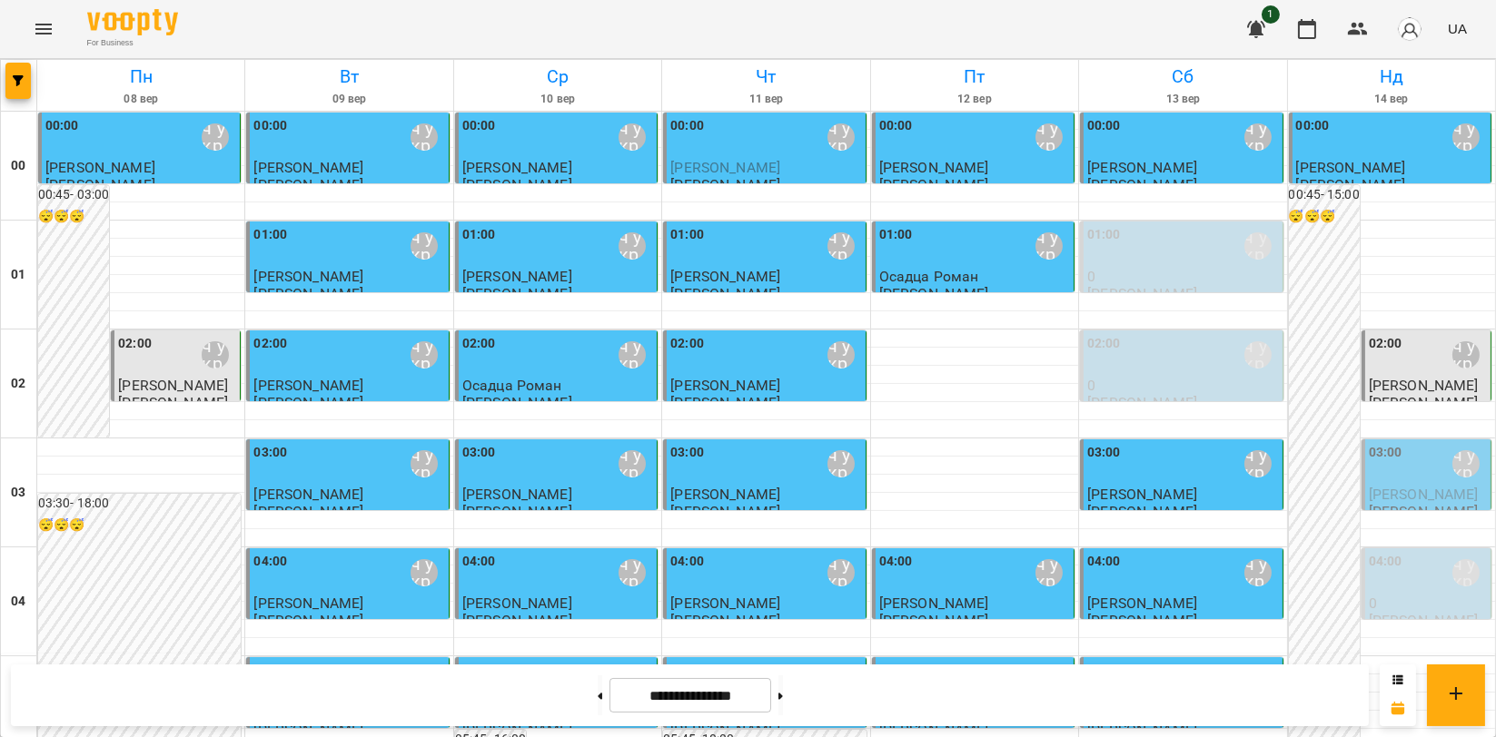
scroll to position [2072, 0]
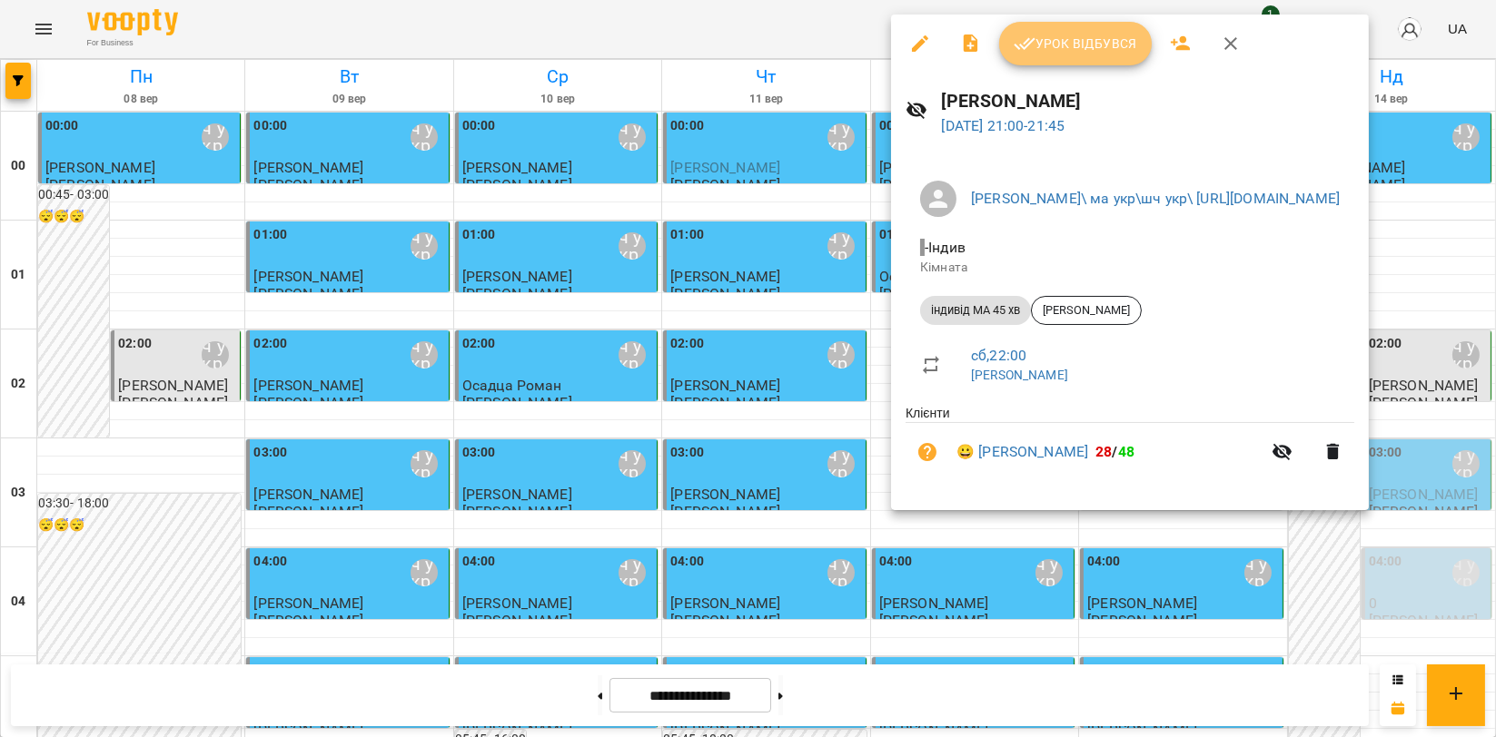
click at [1094, 37] on span "Урок відбувся" at bounding box center [1076, 44] width 124 height 22
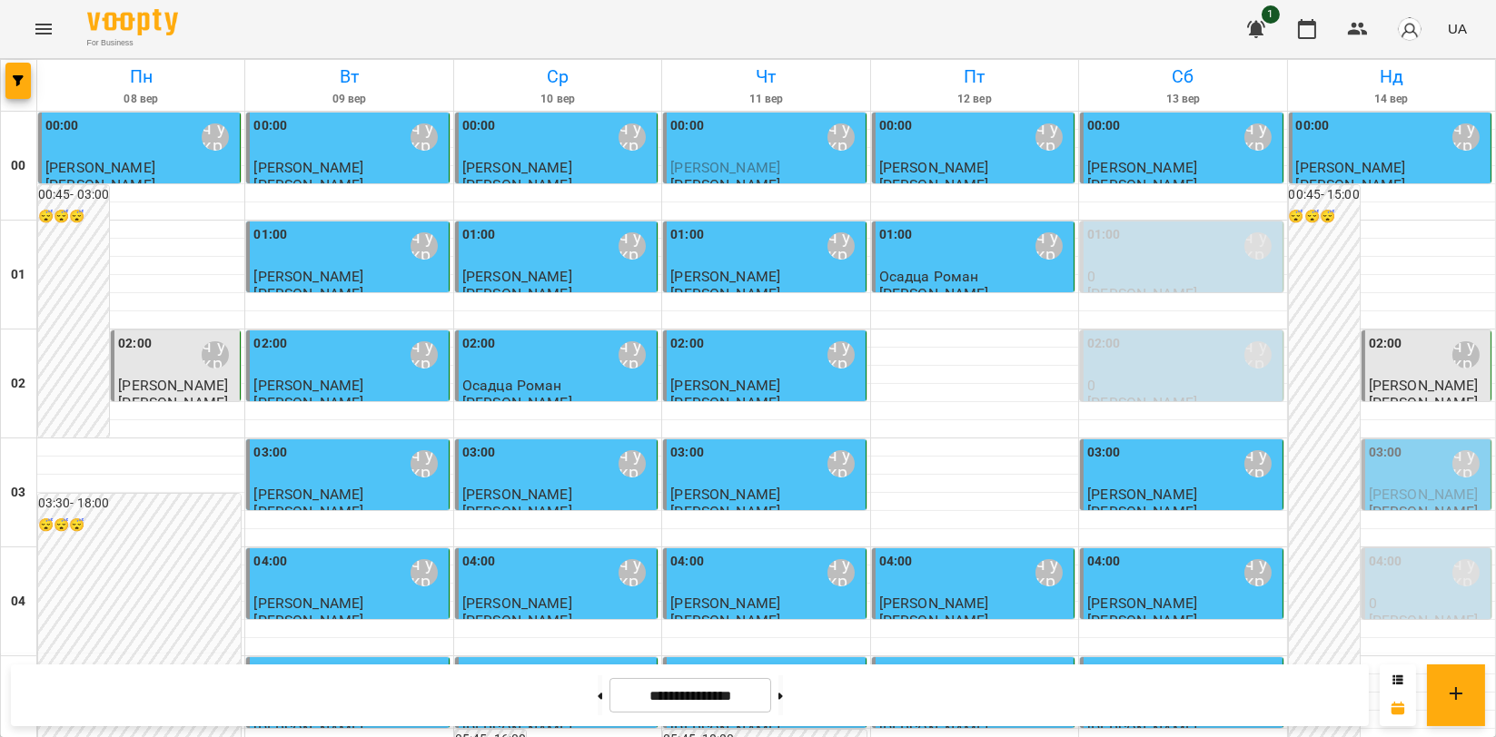
click at [1400, 475] on div "03:00 [PERSON_NAME]\ ма укр\шч укр\ [URL][DOMAIN_NAME]" at bounding box center [1428, 464] width 118 height 42
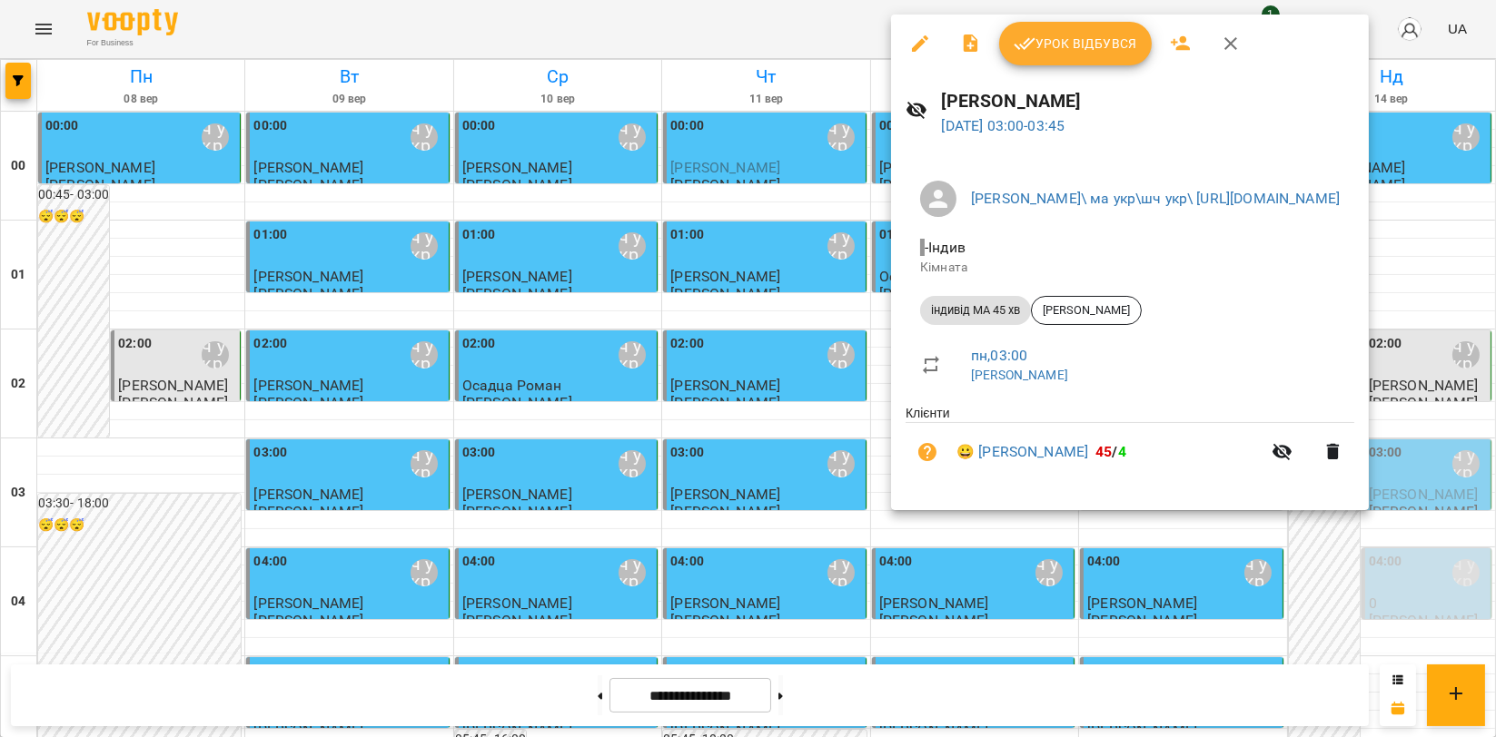
click at [1233, 54] on icon "button" at bounding box center [1231, 44] width 22 height 22
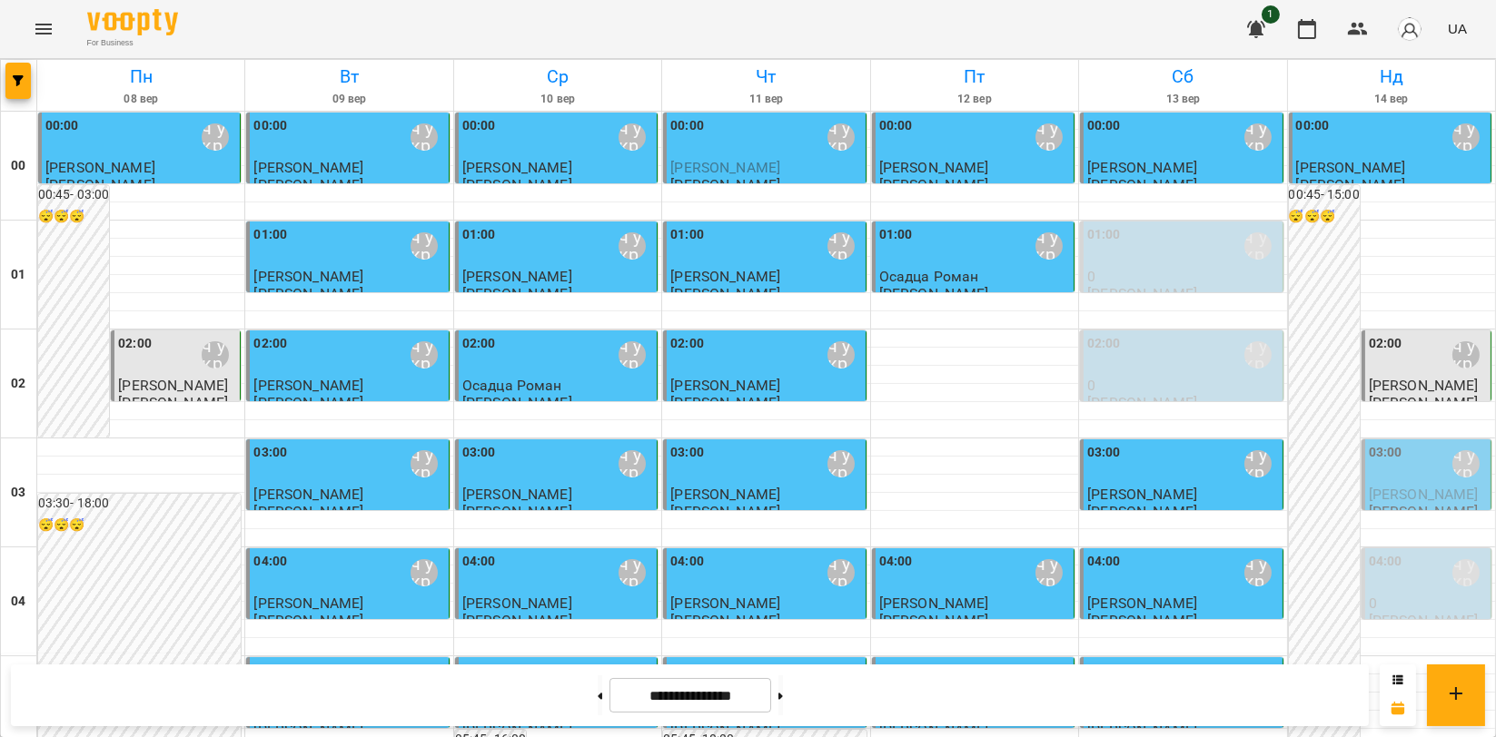
scroll to position [2072, 0]
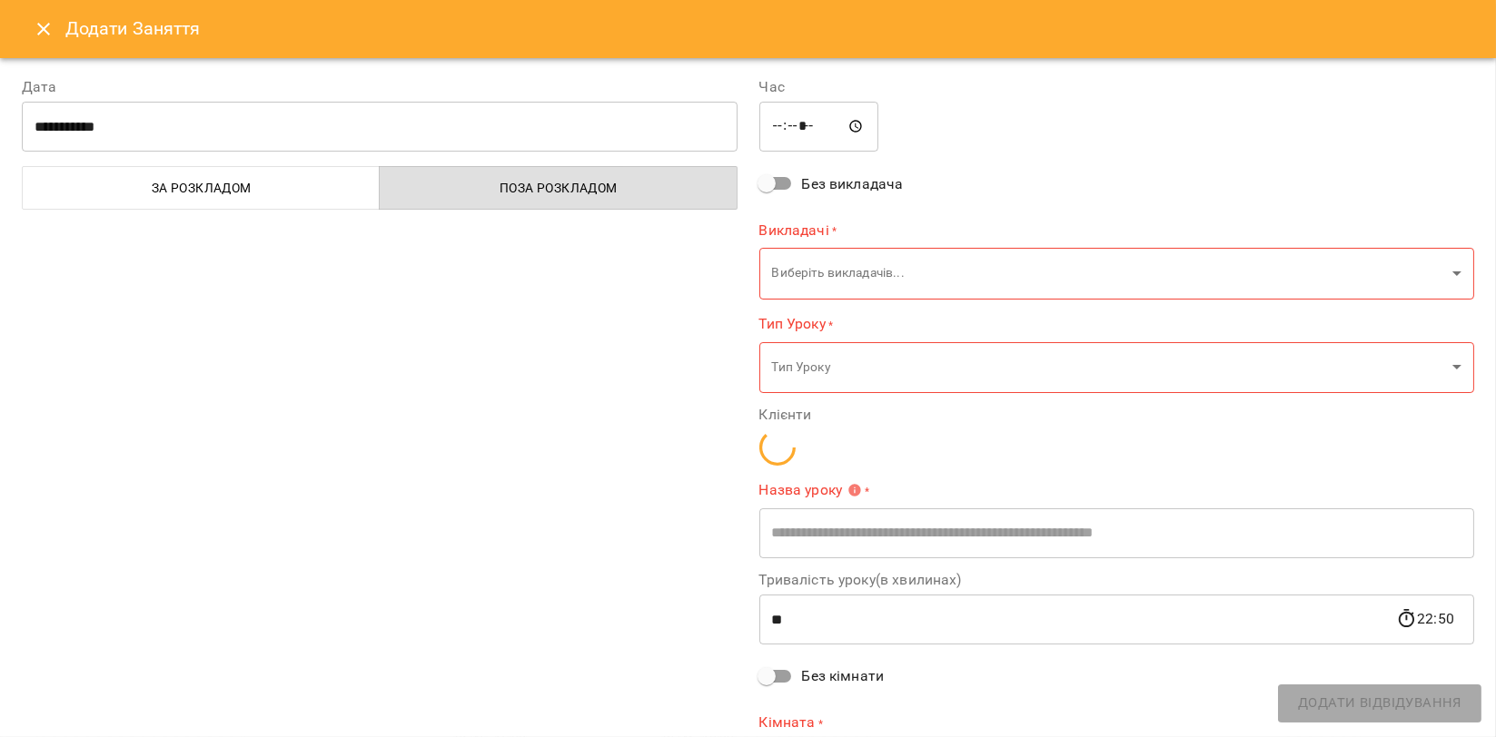
click at [51, 23] on icon "Close" at bounding box center [44, 29] width 22 height 22
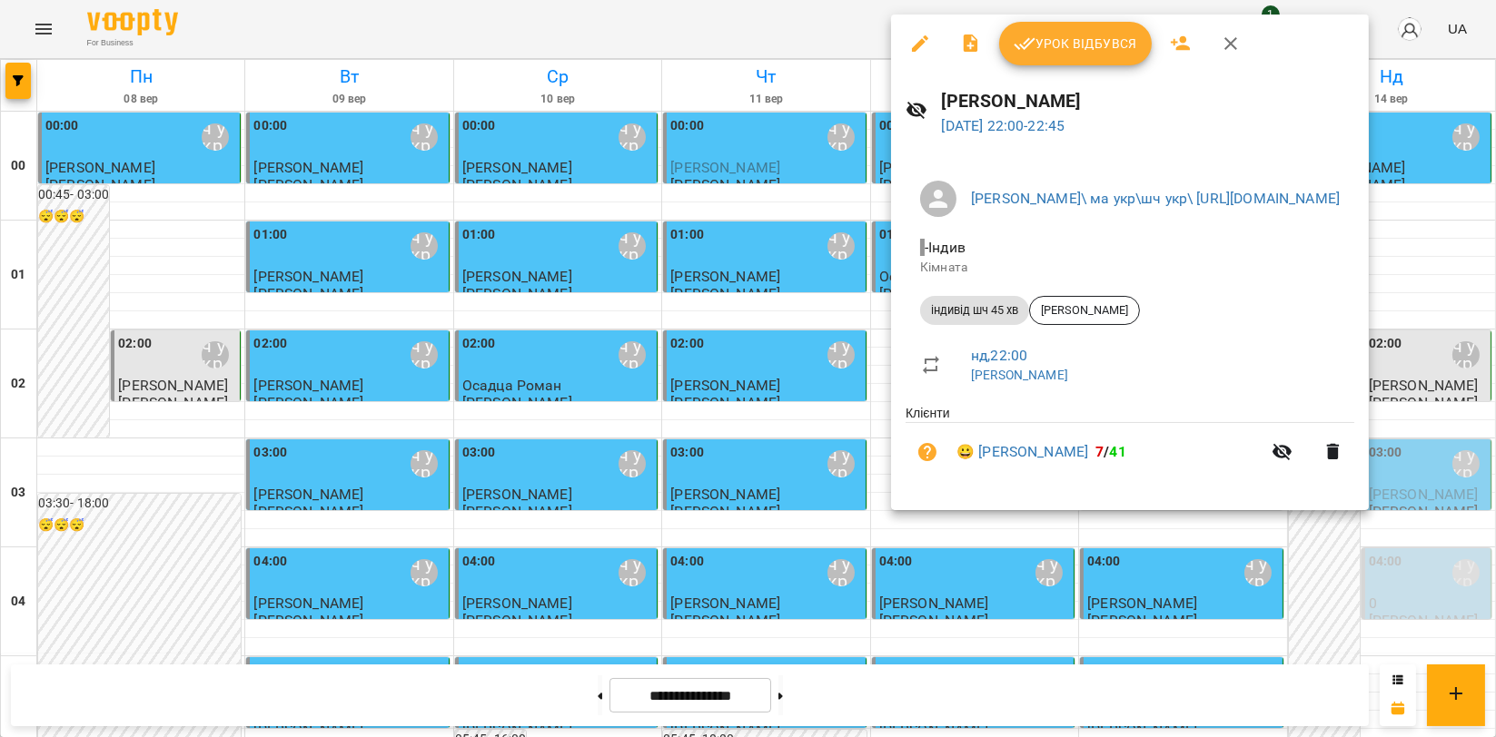
click at [1080, 56] on button "Урок відбувся" at bounding box center [1075, 44] width 153 height 44
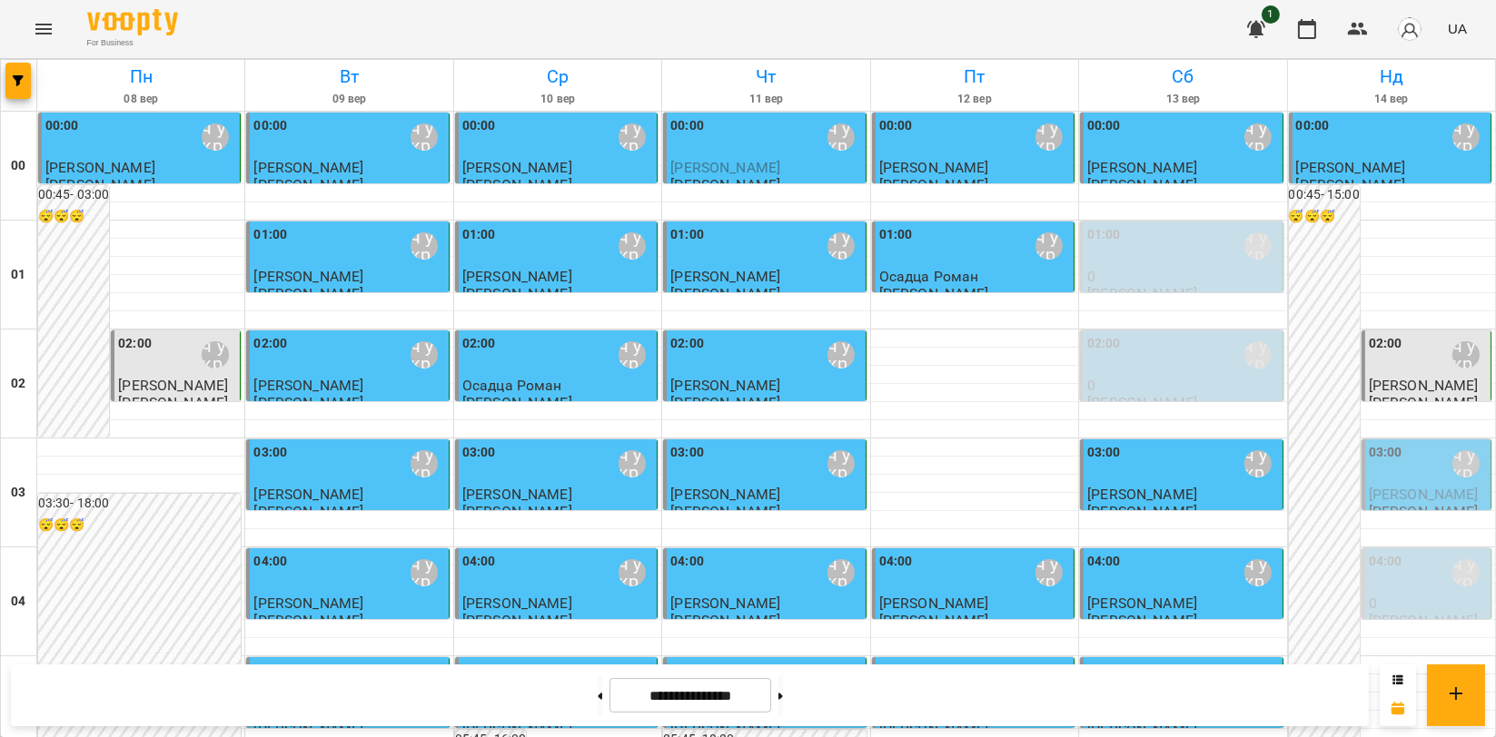
scroll to position [2072, 0]
